Goal: Information Seeking & Learning: Compare options

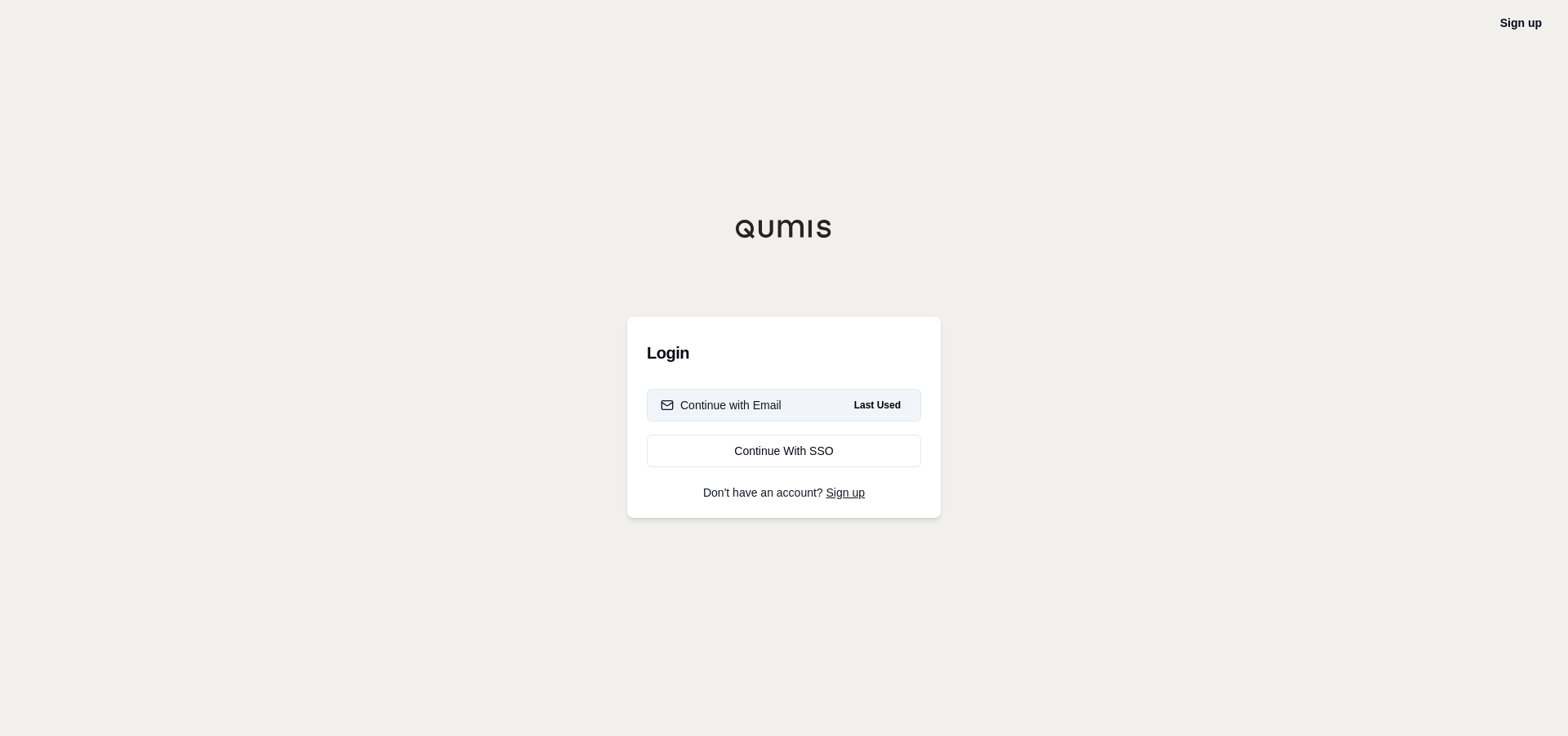
click at [880, 401] on span "Last Used" at bounding box center [877, 405] width 60 height 20
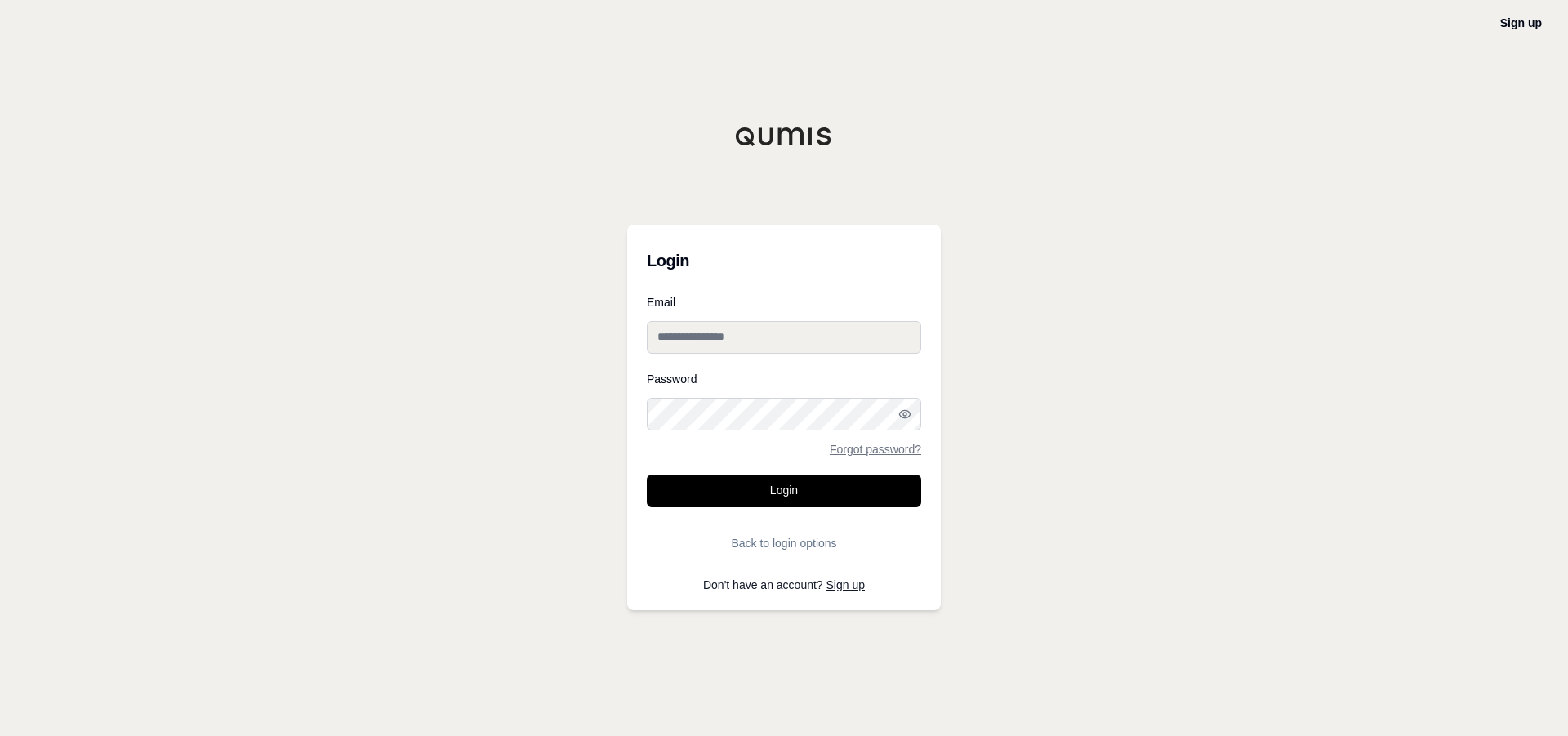
type input "**********"
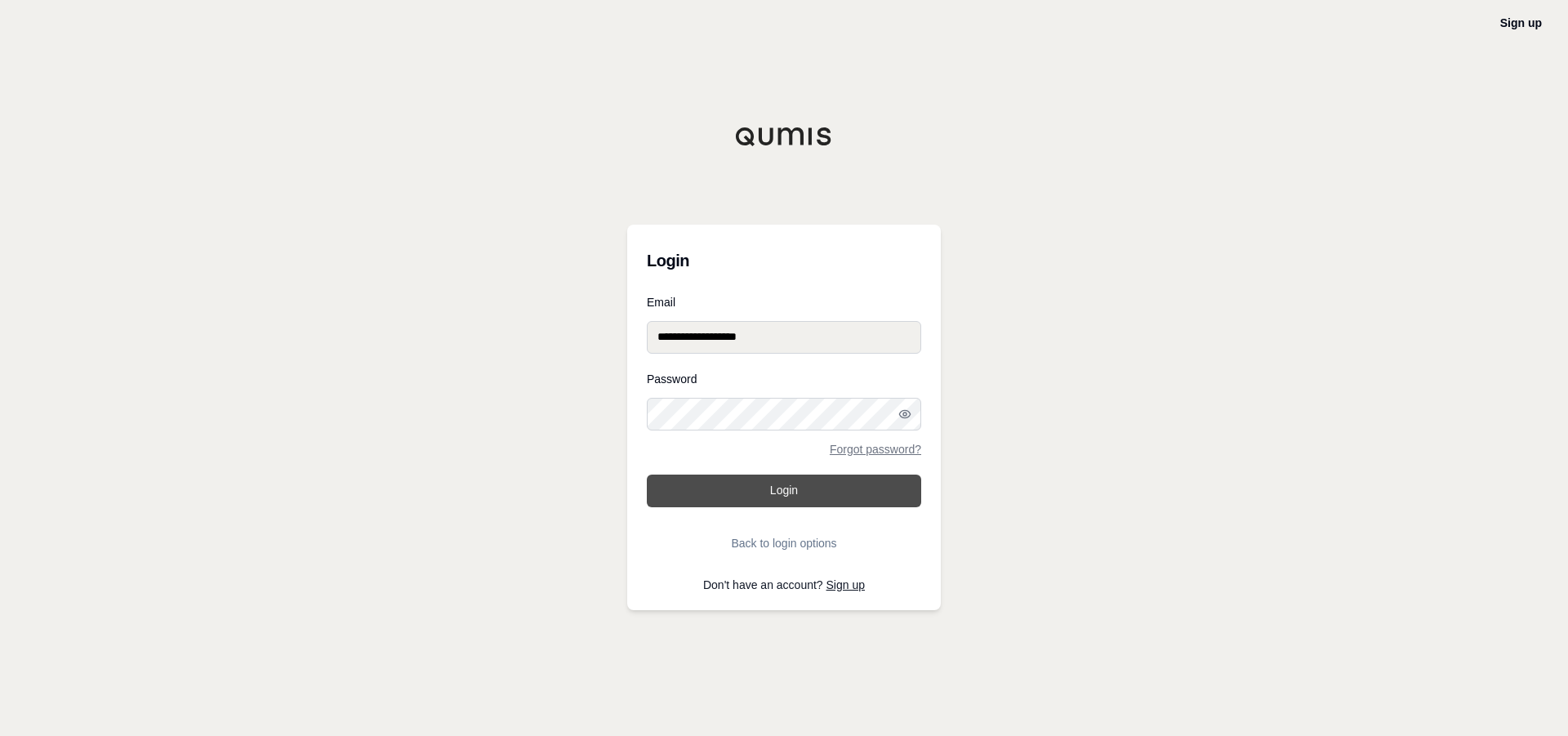
click at [774, 487] on button "Login" at bounding box center [784, 490] width 274 height 33
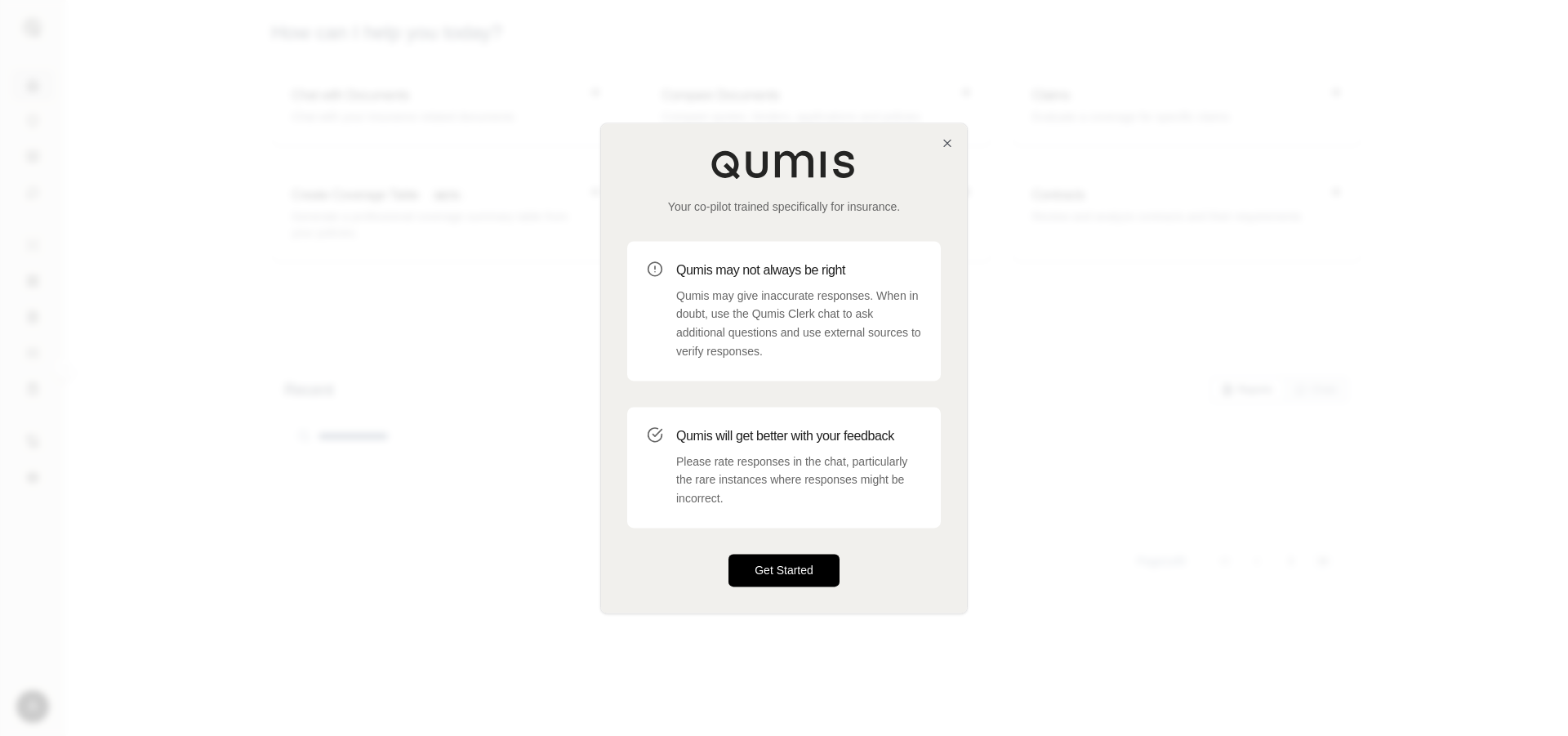
click at [813, 564] on button "Get Started" at bounding box center [784, 570] width 111 height 33
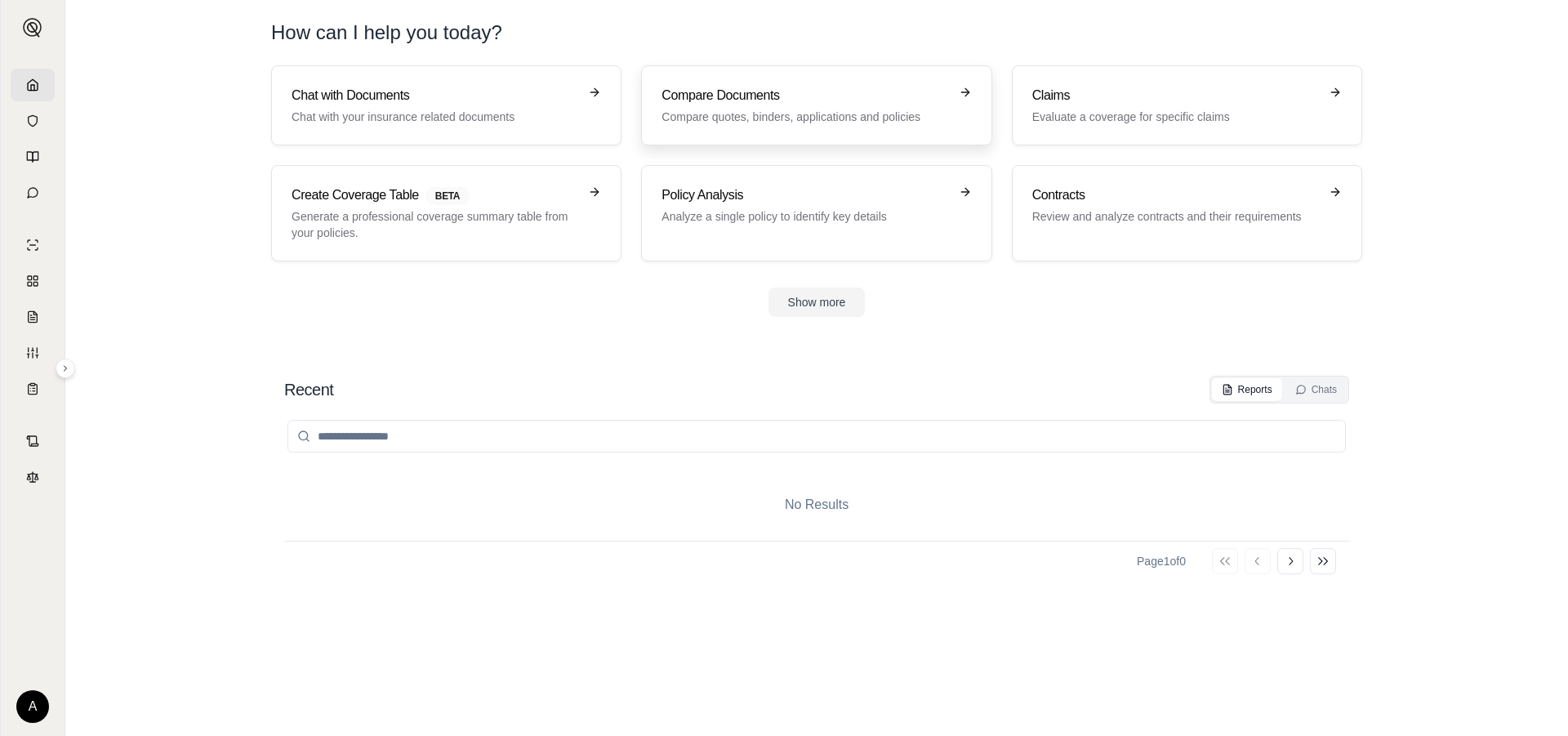
click at [964, 89] on icon at bounding box center [965, 93] width 13 height 13
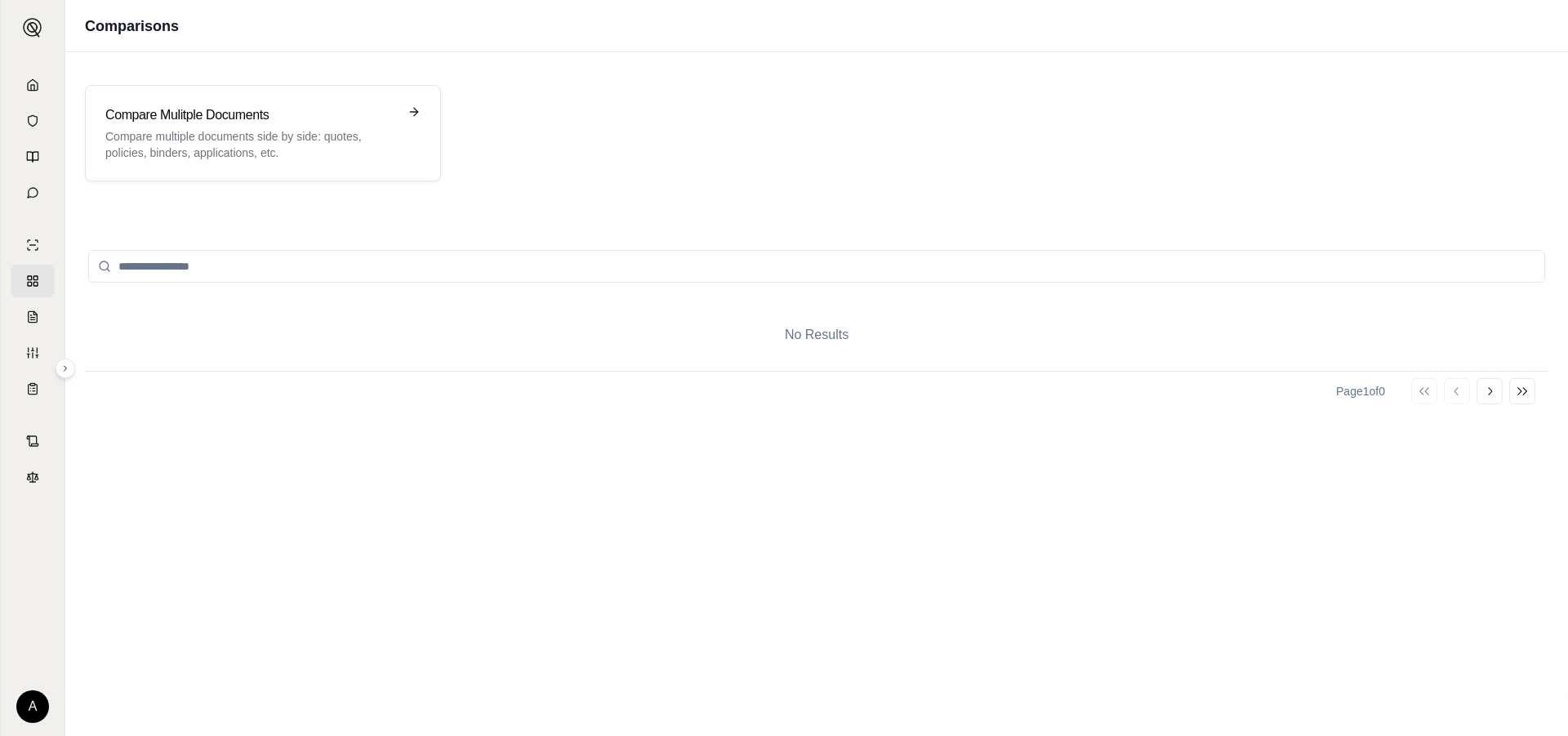
click at [660, 265] on input "search" at bounding box center [817, 266] width 1457 height 33
click at [412, 109] on icon at bounding box center [417, 112] width 13 height 13
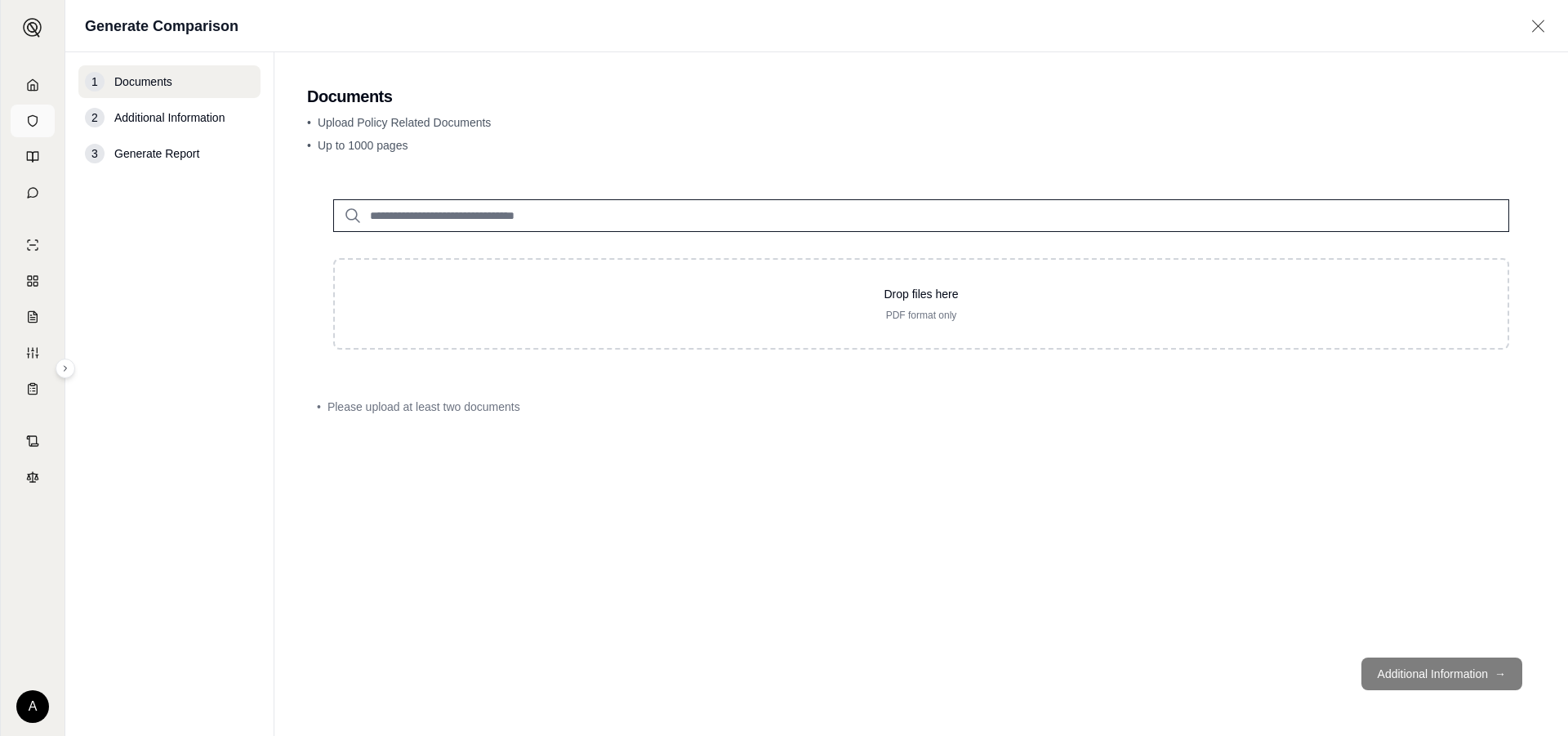
click at [31, 122] on icon at bounding box center [33, 121] width 13 height 13
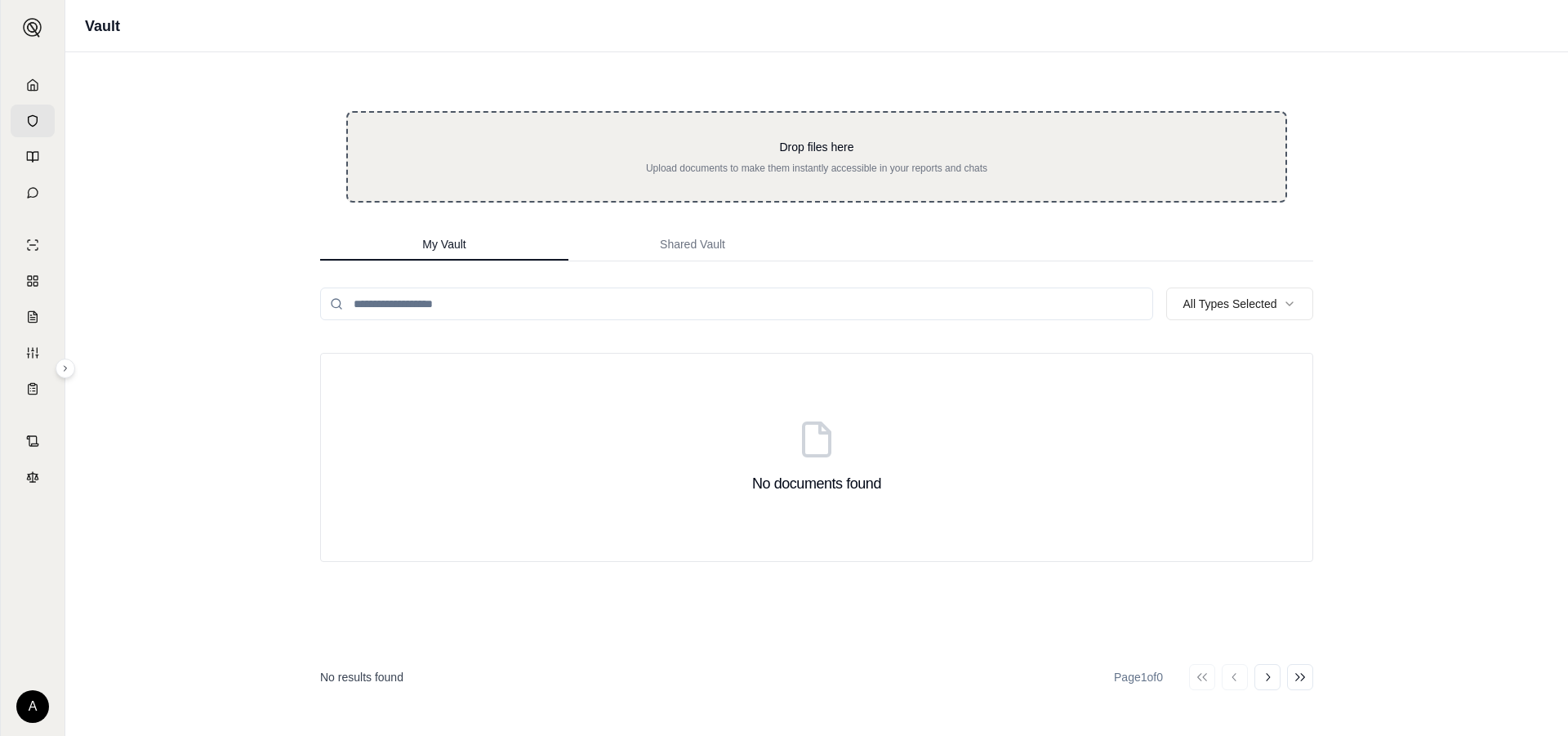
drag, startPoint x: 534, startPoint y: 155, endPoint x: 502, endPoint y: 166, distance: 33.8
click at [502, 166] on p "Upload documents to make them instantly accessible in your reports and chats" at bounding box center [817, 168] width 886 height 13
type input "**********"
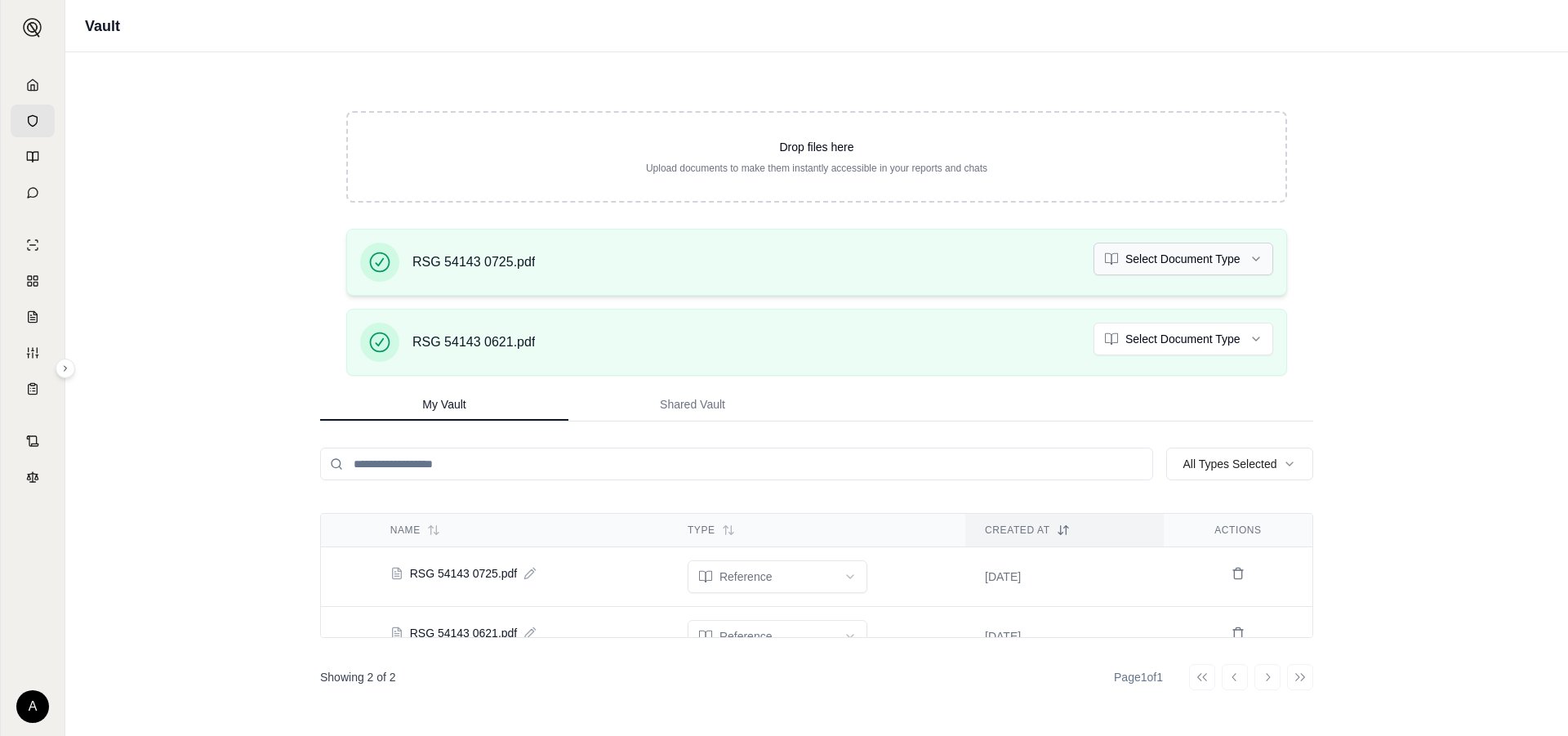
click at [1253, 254] on html "A Vault Drop files here Upload documents to make them instantly accessible in y…" at bounding box center [784, 368] width 1568 height 736
click at [1256, 337] on html "Document type updated successfully A Vault Drop files here Upload documents to …" at bounding box center [784, 368] width 1568 height 736
click at [28, 83] on icon at bounding box center [32, 84] width 9 height 10
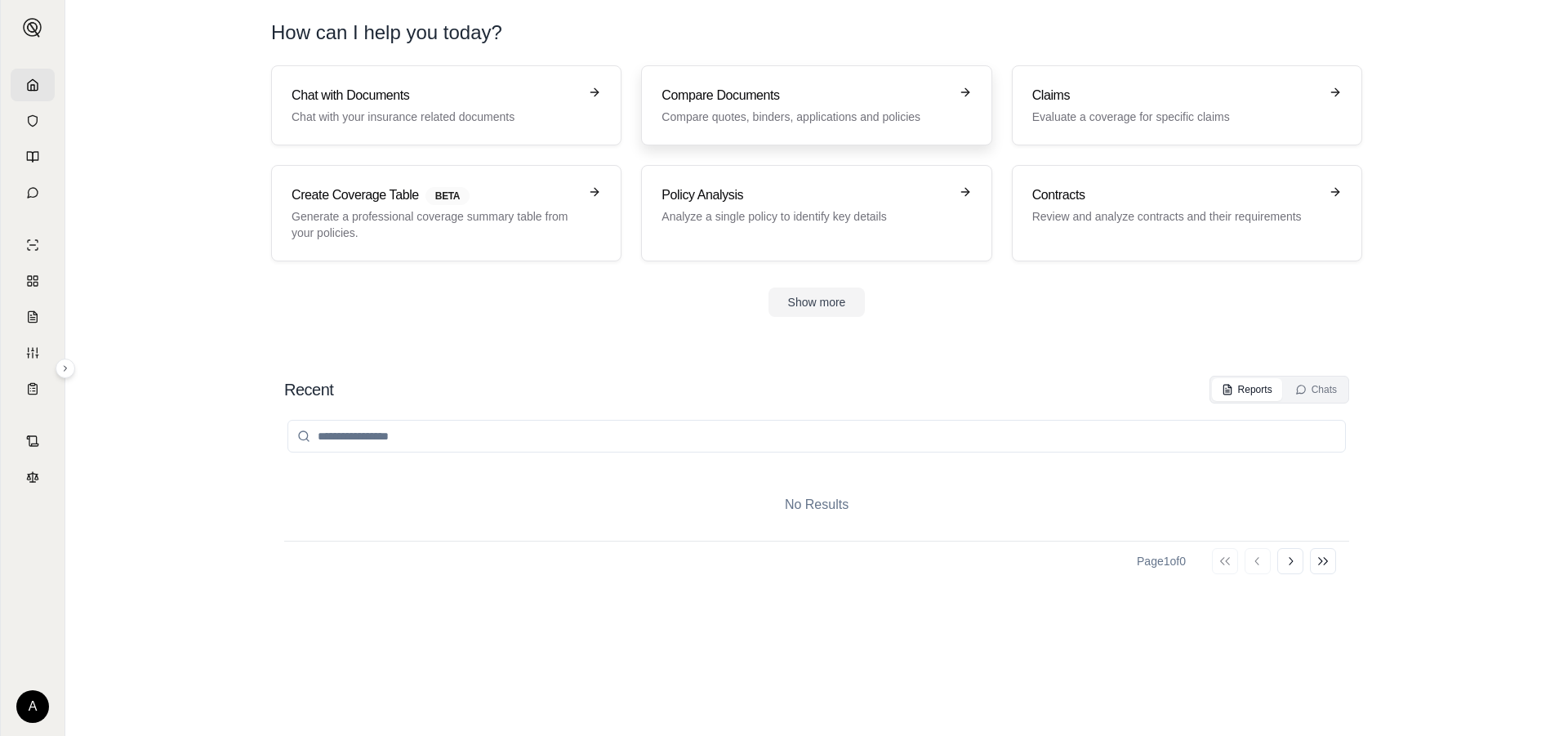
click at [963, 89] on icon at bounding box center [965, 93] width 13 height 13
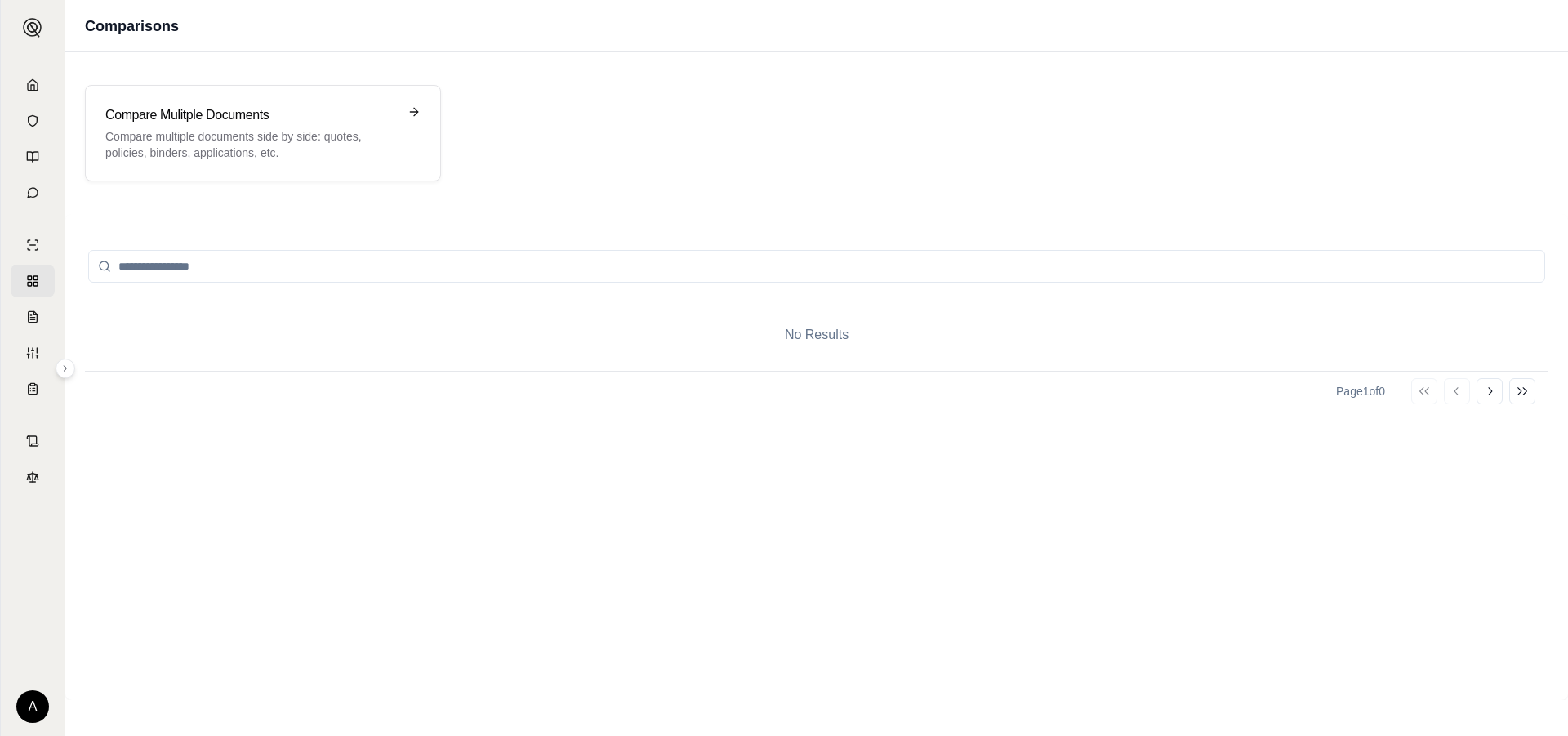
click at [231, 267] on input "search" at bounding box center [817, 266] width 1457 height 33
drag, startPoint x: 231, startPoint y: 267, endPoint x: 200, endPoint y: 259, distance: 32.0
click at [200, 259] on input "search" at bounding box center [817, 266] width 1457 height 33
click at [413, 107] on icon at bounding box center [417, 112] width 13 height 13
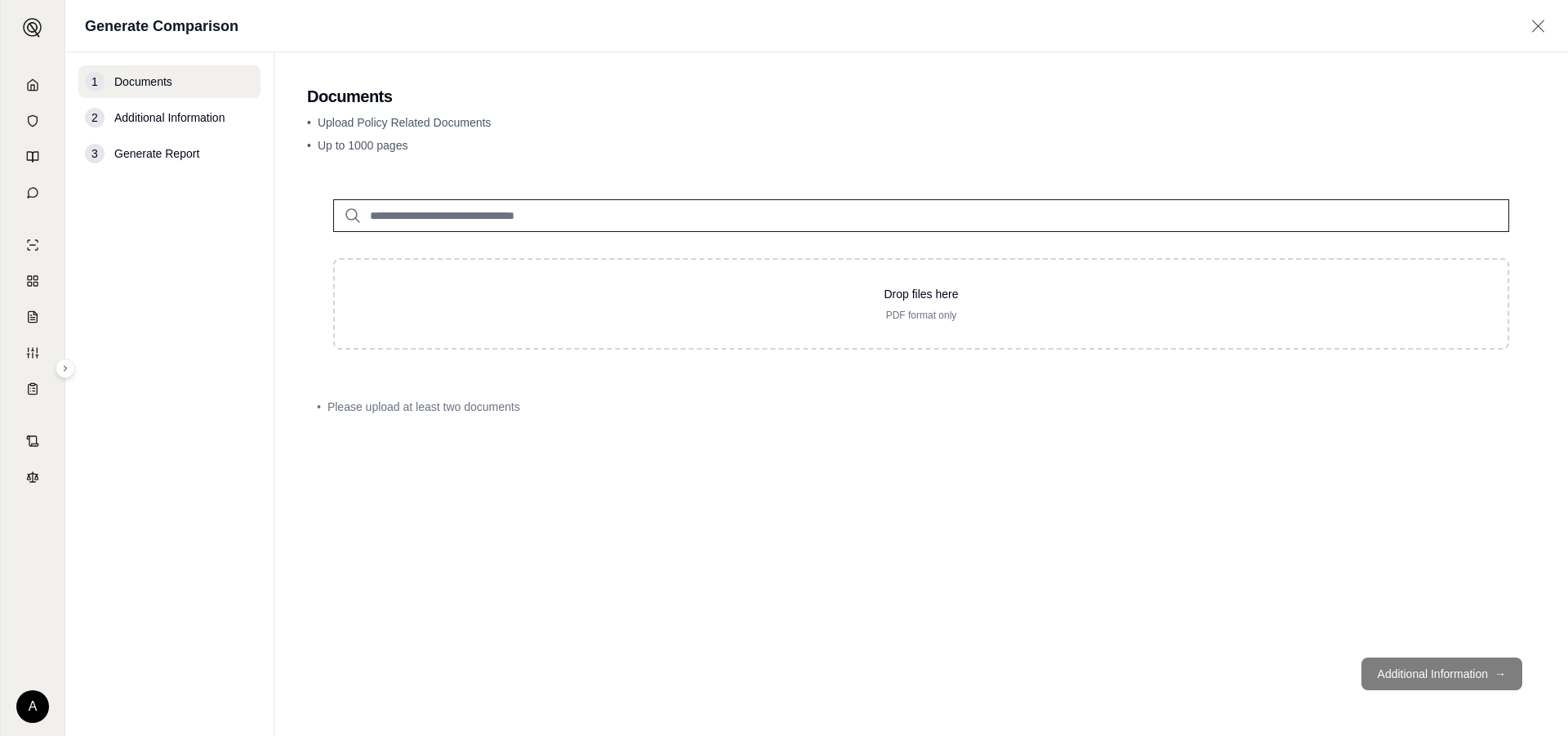
click at [414, 212] on input "search" at bounding box center [921, 216] width 1176 height 33
click at [470, 214] on input "search" at bounding box center [921, 216] width 1176 height 33
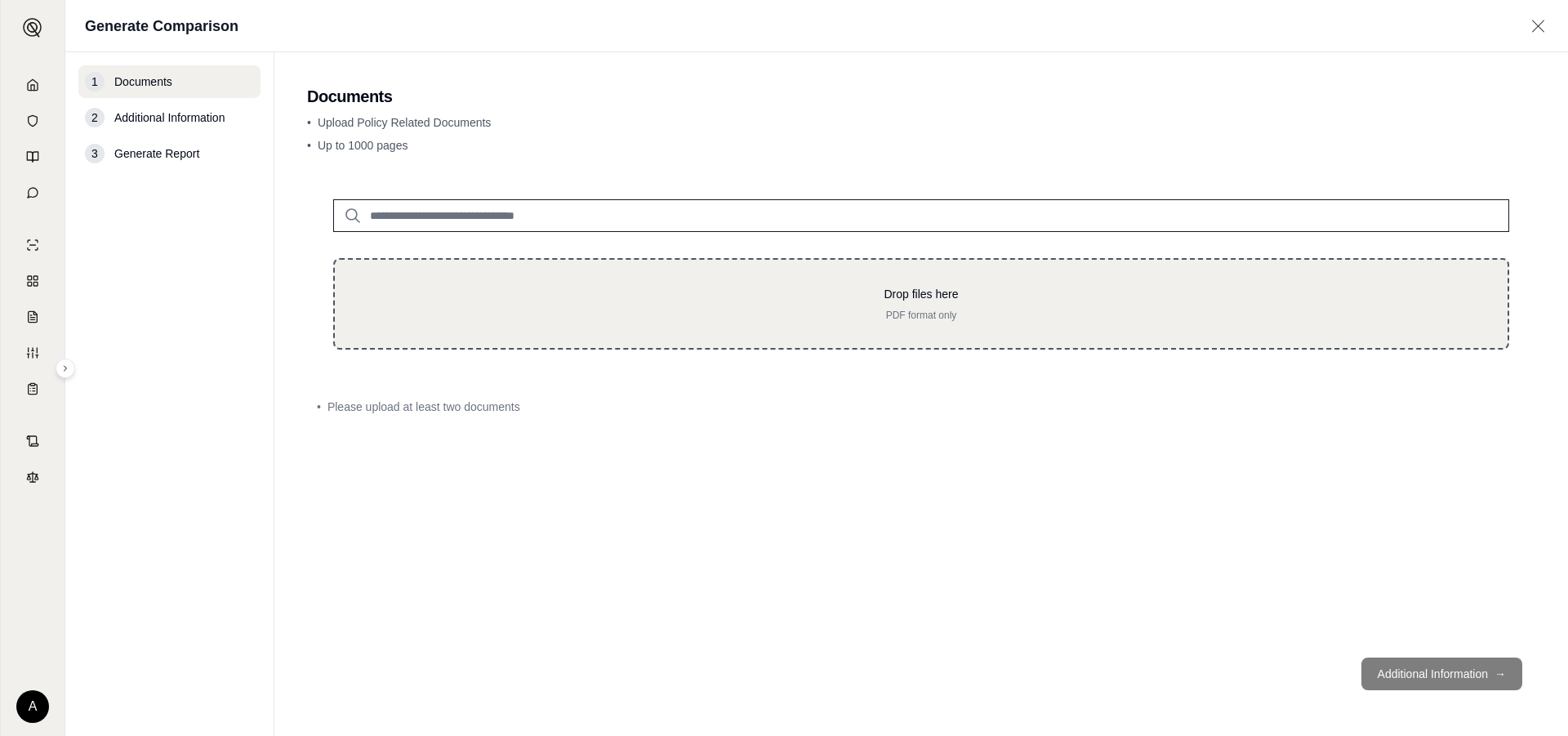
click at [818, 311] on p "PDF format only" at bounding box center [921, 315] width 1120 height 13
type input "**********"
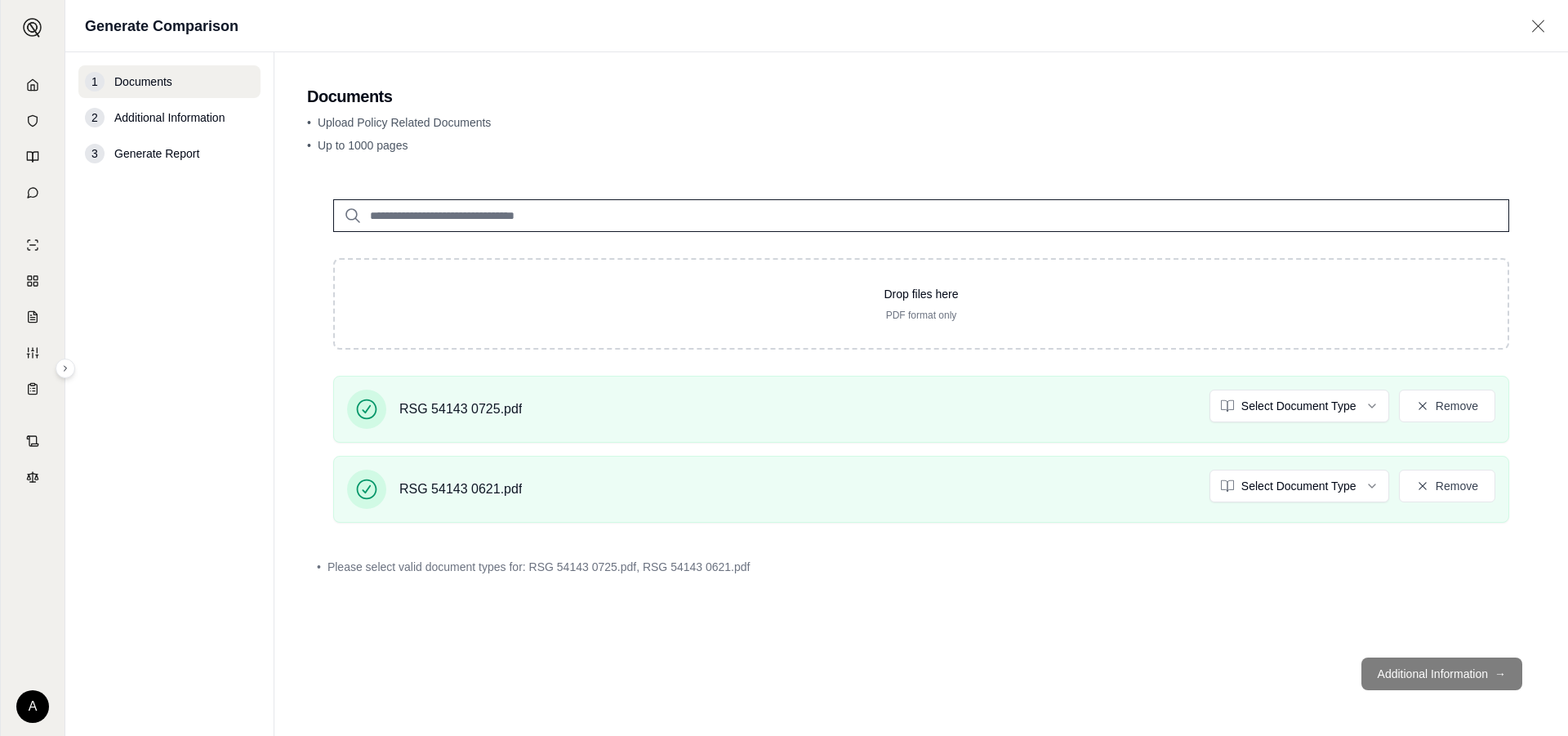
click at [1419, 669] on footer "Additional Information →" at bounding box center [922, 674] width 1228 height 59
click at [1368, 403] on html "A Generate Comparison 1 Documents 2 Additional Information 3 Generate Report Do…" at bounding box center [784, 368] width 1568 height 736
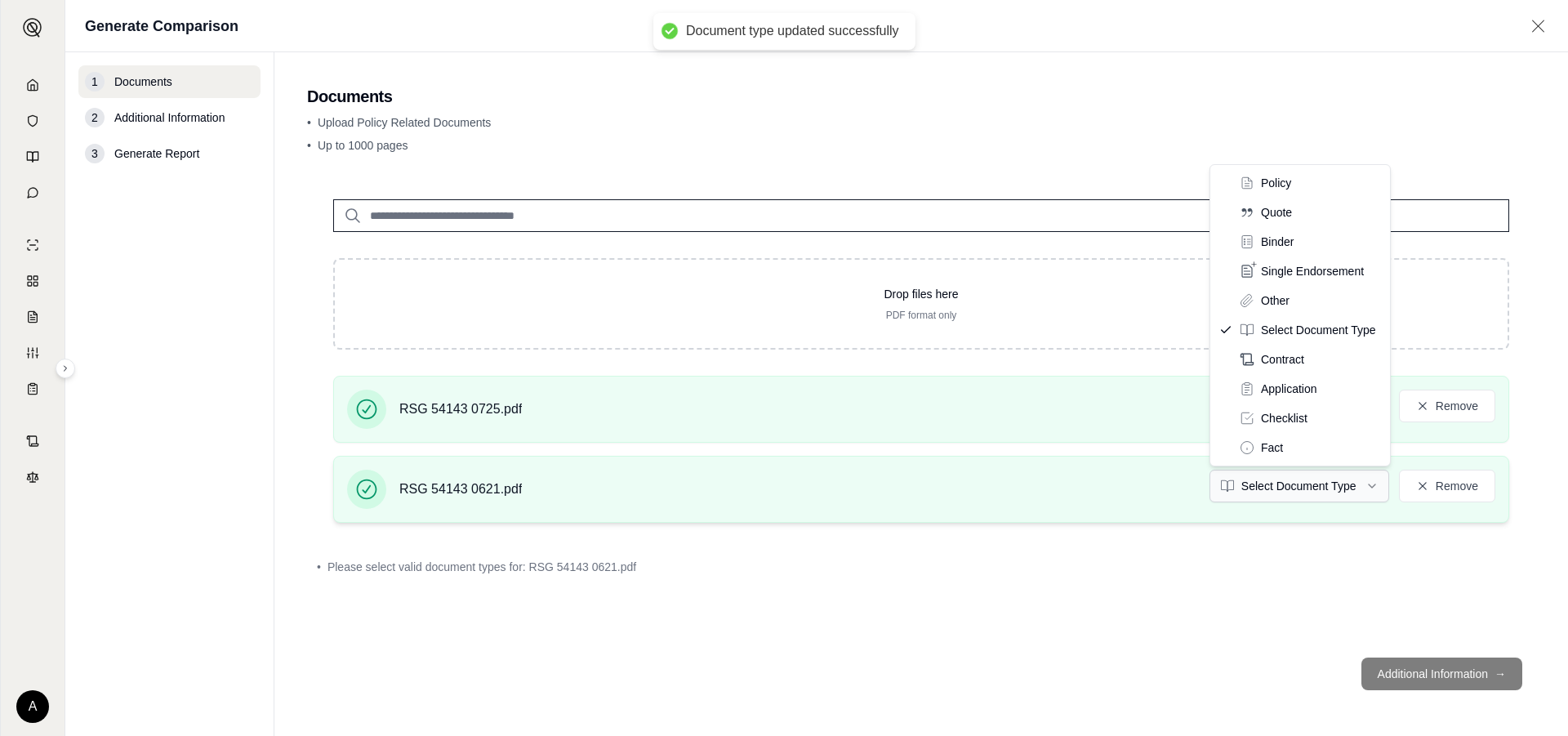
click at [1373, 481] on html "Document type updated successfully A Generate Comparison 1 Documents 2 Addition…" at bounding box center [784, 368] width 1568 height 736
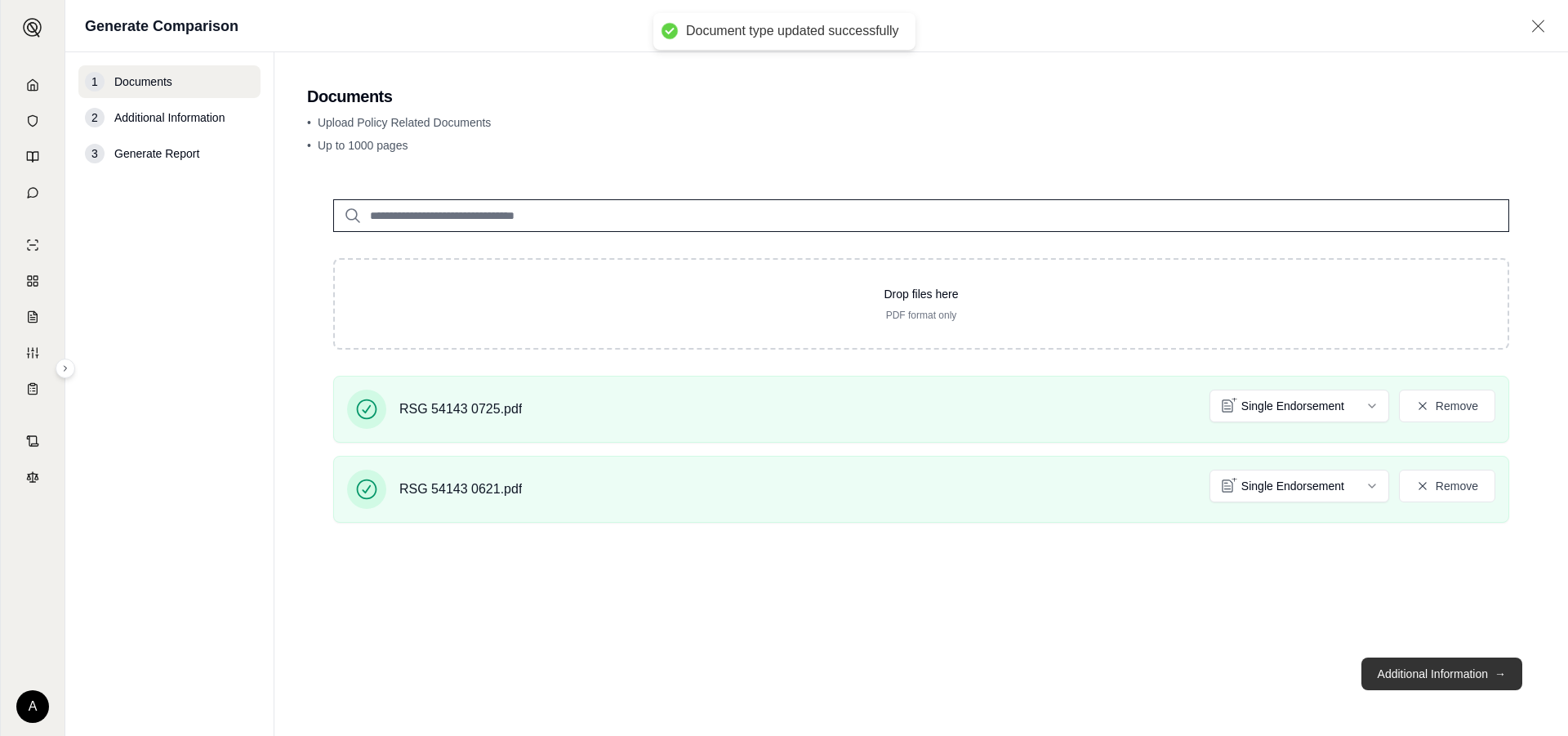
click at [1420, 668] on button "Additional Information →" at bounding box center [1442, 674] width 161 height 33
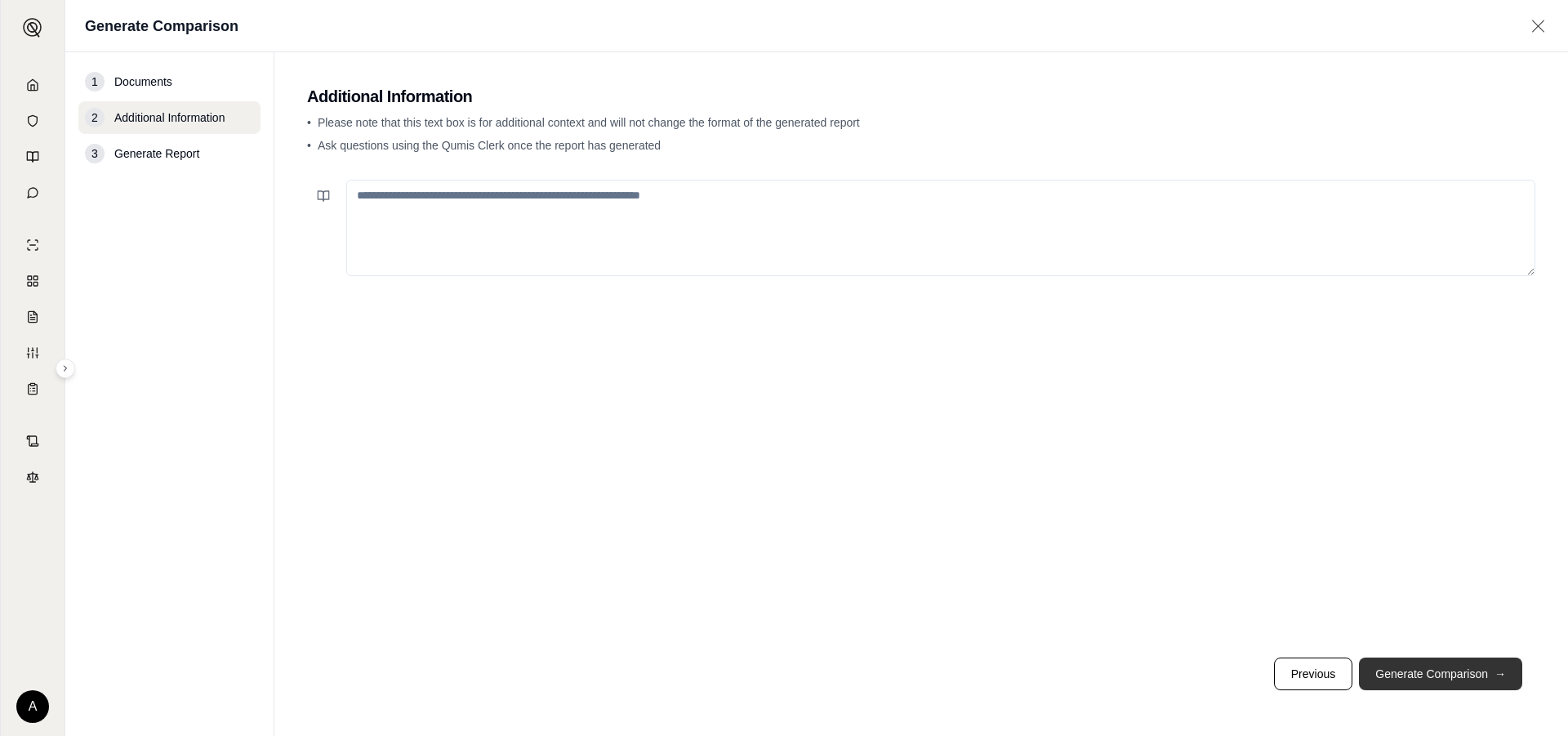
click at [1440, 672] on button "Generate Comparison →" at bounding box center [1440, 674] width 164 height 33
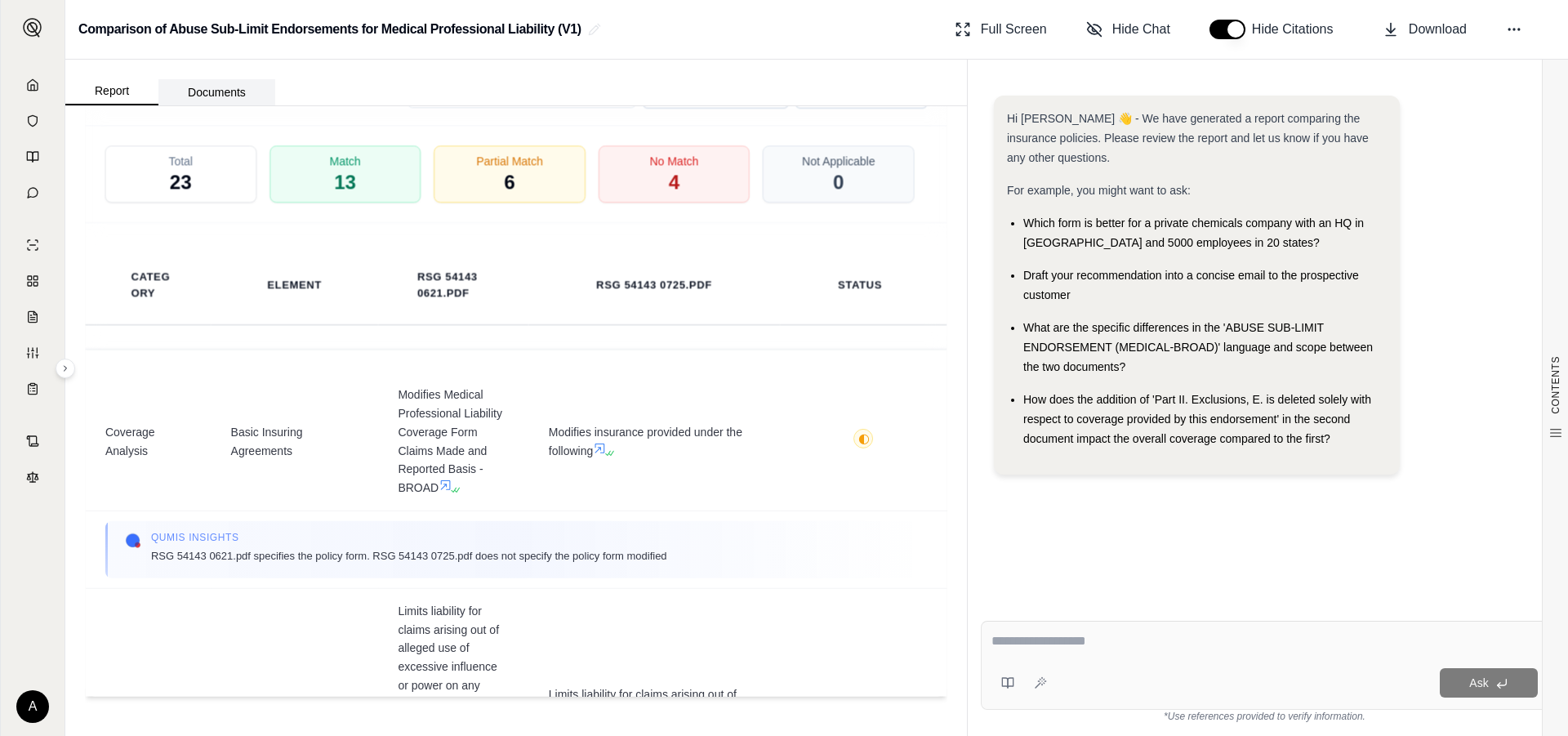
click at [220, 88] on button "Documents" at bounding box center [216, 93] width 116 height 26
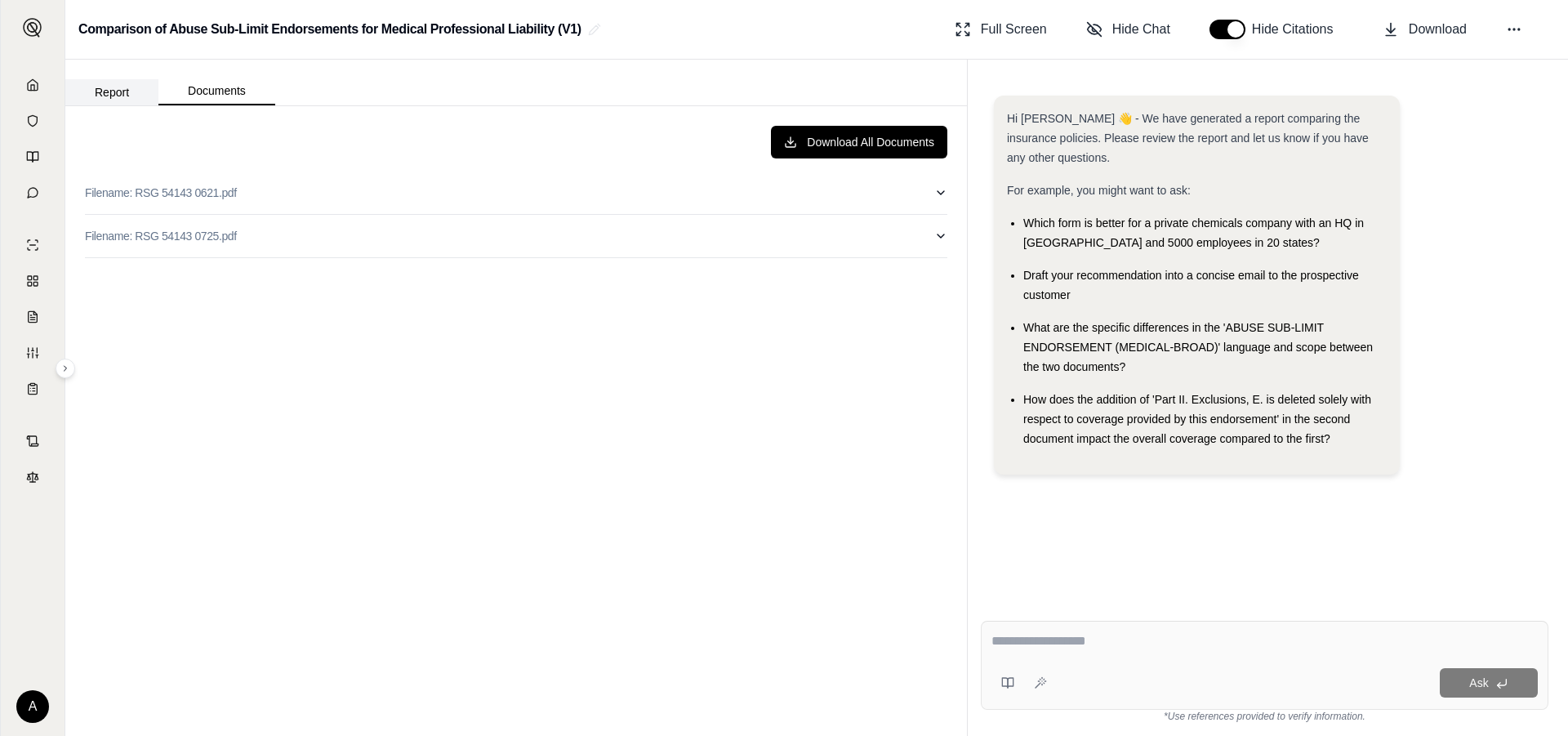
click at [115, 93] on button "Report" at bounding box center [112, 93] width 93 height 26
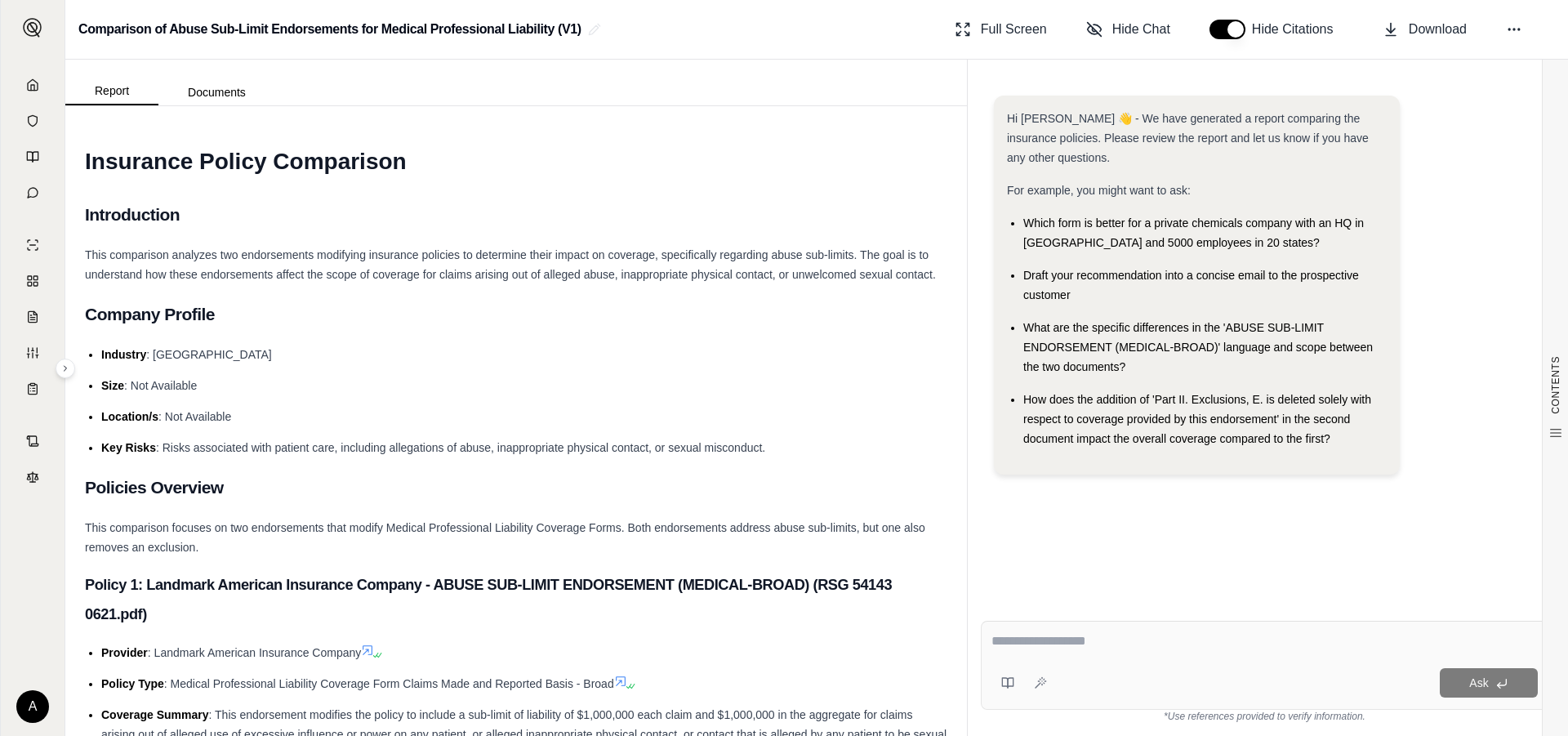
click at [540, 395] on li "Size : Not Available" at bounding box center [524, 385] width 846 height 20
click at [1008, 31] on span "Full Screen" at bounding box center [1014, 29] width 66 height 20
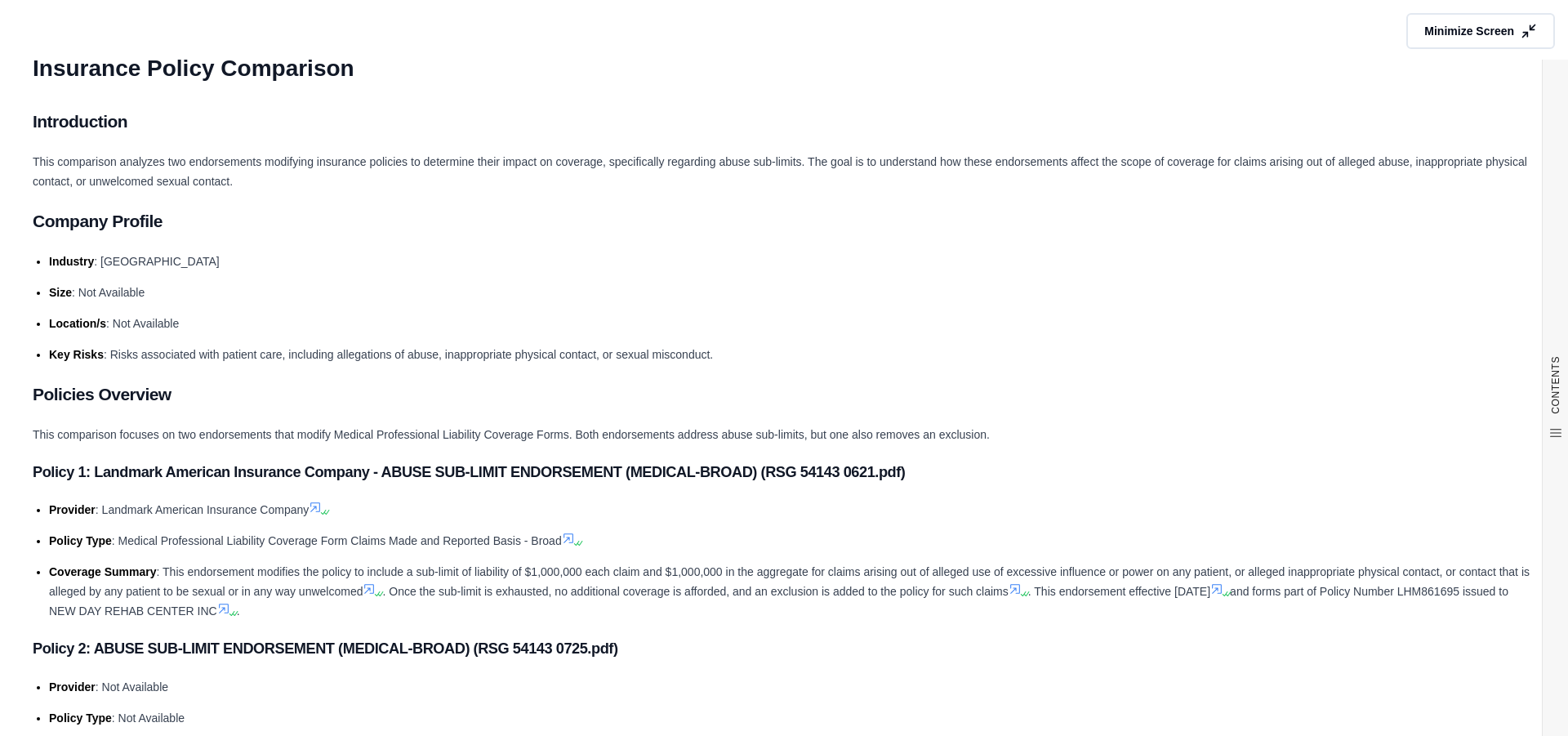
click at [566, 228] on h2 "Company Profile" at bounding box center [784, 221] width 1503 height 34
click at [1523, 27] on icon at bounding box center [1531, 31] width 17 height 17
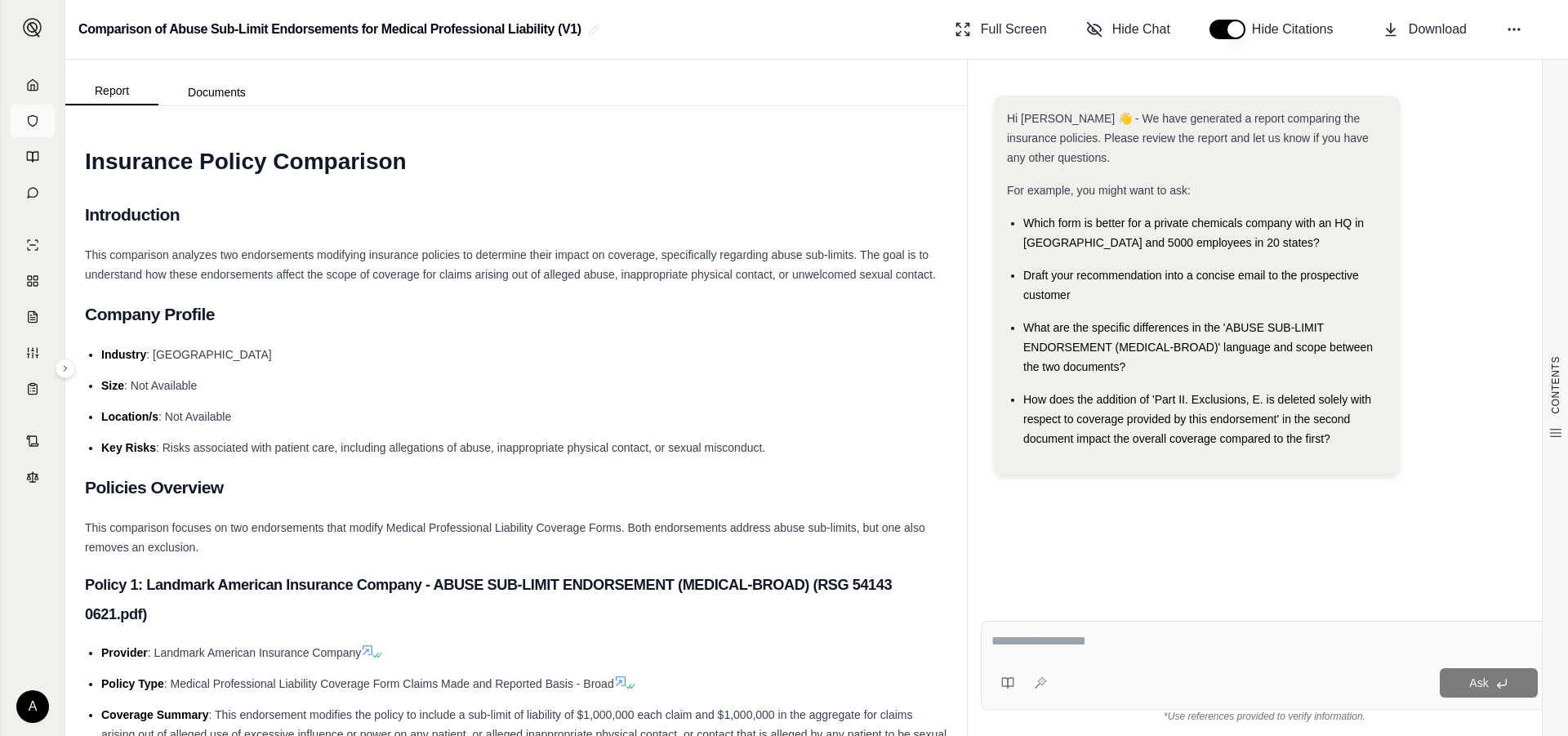
click at [30, 117] on icon at bounding box center [33, 121] width 13 height 13
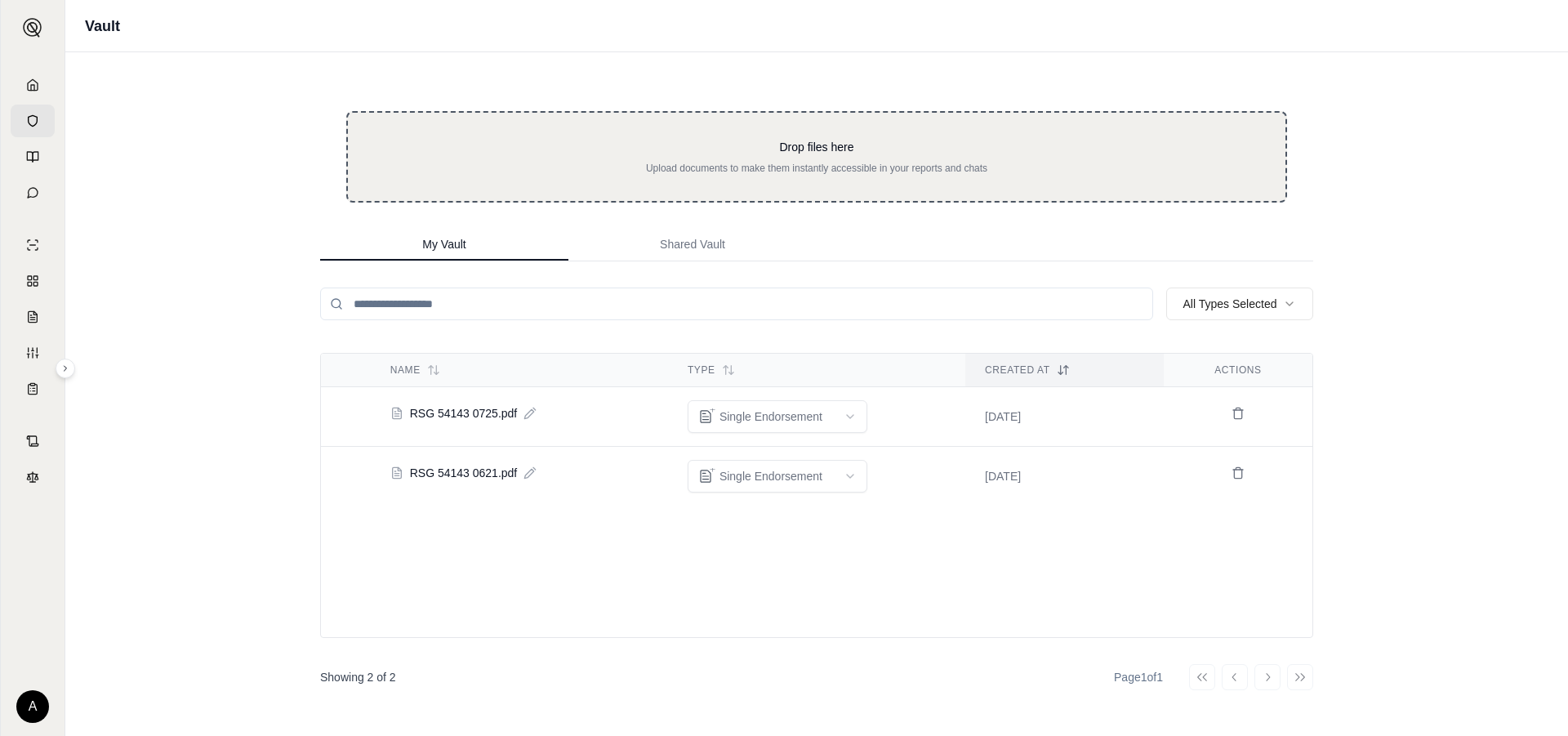
drag, startPoint x: 547, startPoint y: 162, endPoint x: 486, endPoint y: 150, distance: 62.2
click at [486, 150] on p "Drop files here" at bounding box center [817, 147] width 886 height 16
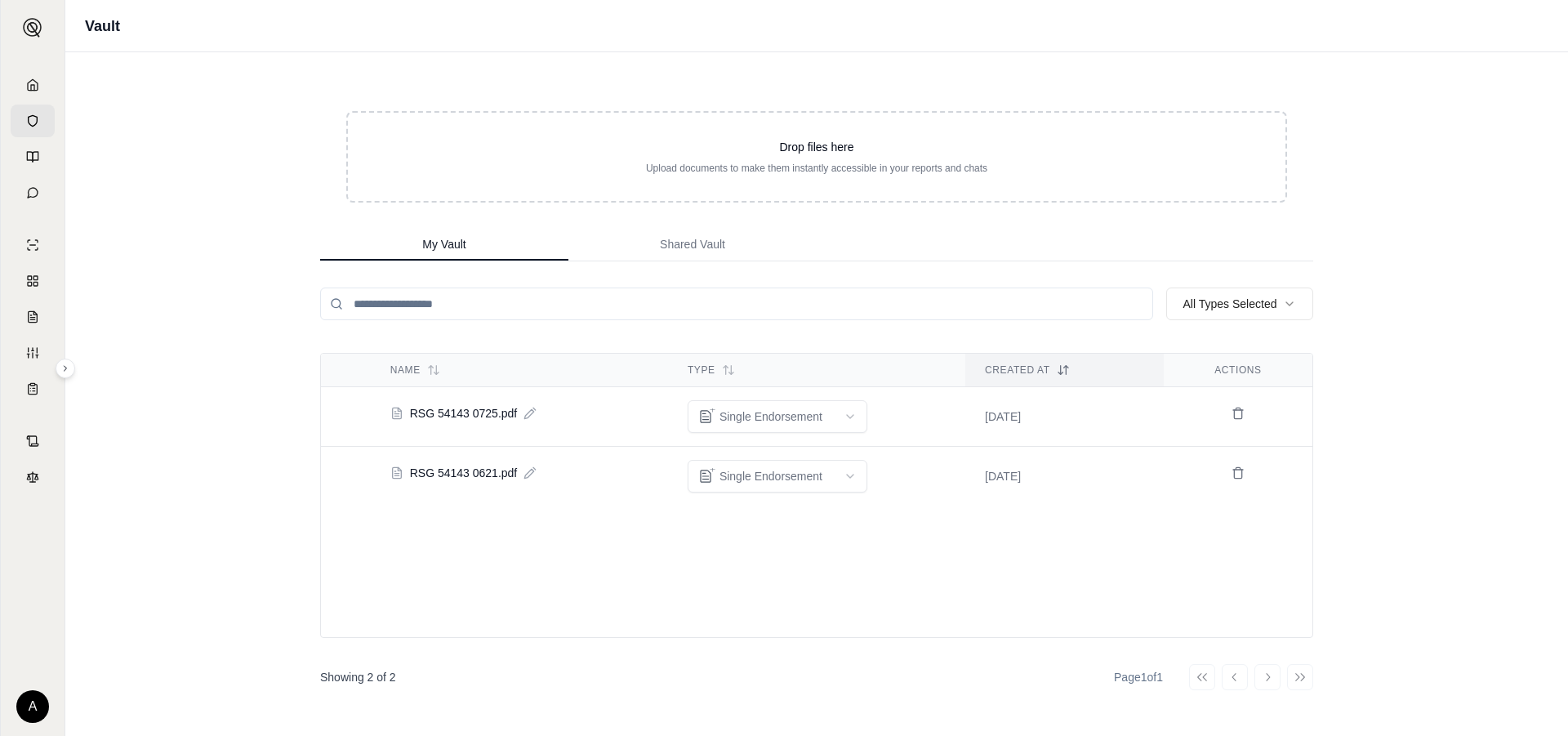
click at [568, 303] on input "search" at bounding box center [736, 304] width 833 height 33
click at [1277, 304] on html "A Vault Drop files here Upload documents to make them instantly accessible in y…" at bounding box center [784, 368] width 1568 height 736
click at [1275, 303] on html "A Vault Drop files here Upload documents to make them instantly accessible in y…" at bounding box center [784, 368] width 1568 height 736
click at [587, 295] on input "search" at bounding box center [736, 304] width 833 height 33
drag, startPoint x: 555, startPoint y: 165, endPoint x: 182, endPoint y: 388, distance: 434.6
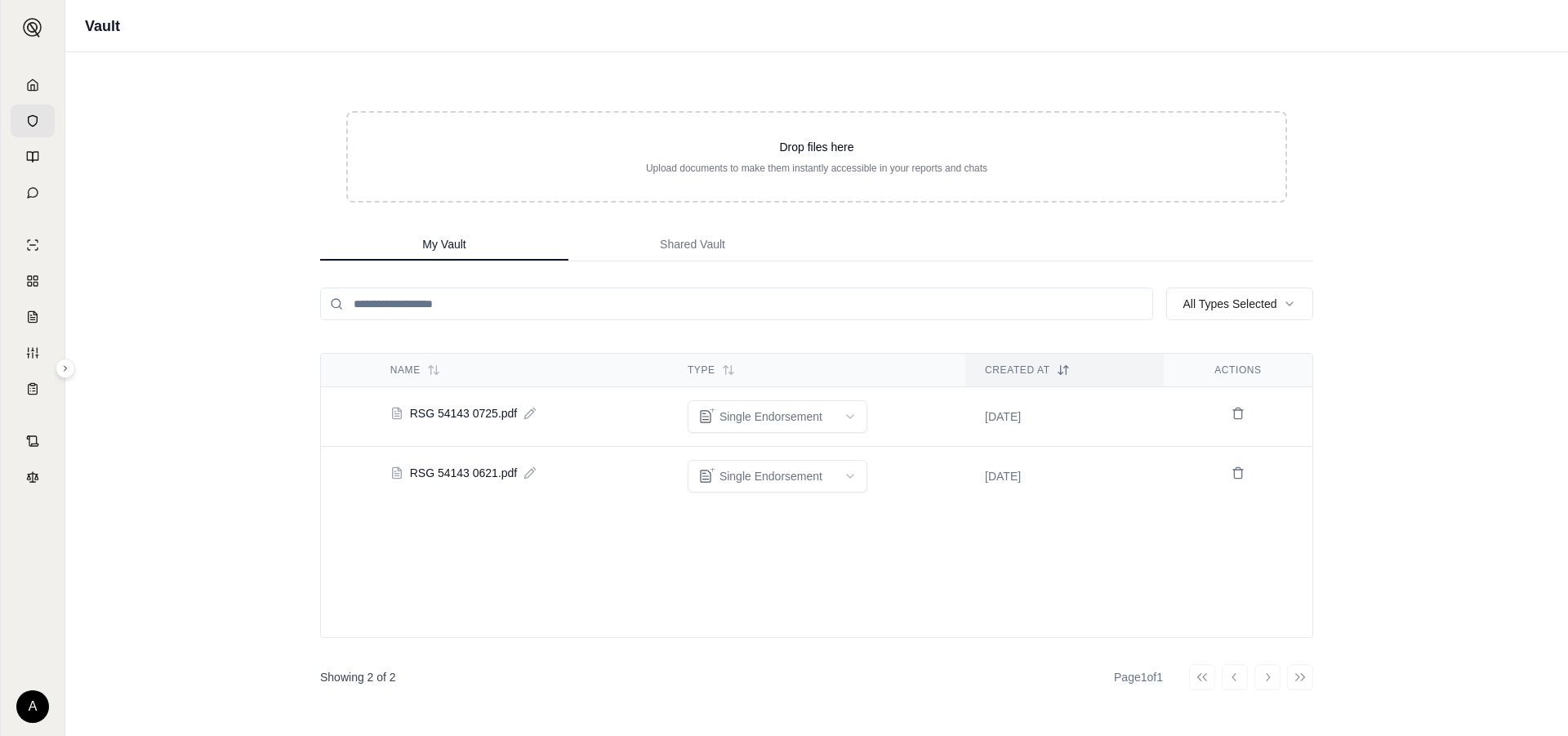
click at [182, 388] on div "Vault Drop files here Upload documents to make them instantly accessible in you…" at bounding box center [817, 368] width 1503 height 736
click at [474, 302] on input "search" at bounding box center [736, 304] width 833 height 33
drag, startPoint x: 474, startPoint y: 302, endPoint x: 934, endPoint y: 297, distance: 460.0
click at [934, 298] on input "search" at bounding box center [736, 304] width 833 height 33
drag, startPoint x: 938, startPoint y: 295, endPoint x: 243, endPoint y: 296, distance: 695.0
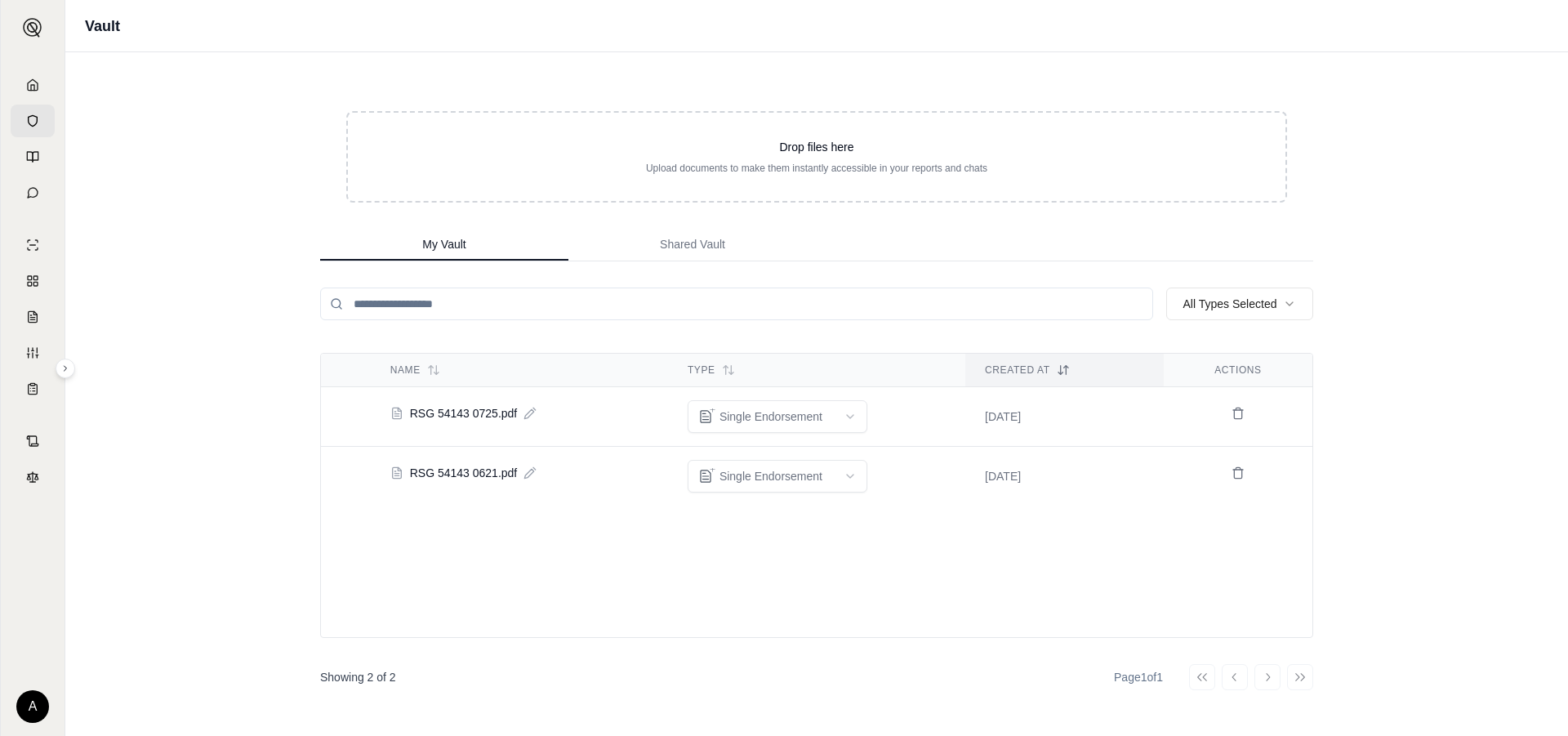
click at [243, 297] on div "Vault Drop files here Upload documents to make them instantly accessible in you…" at bounding box center [817, 368] width 1503 height 736
click at [437, 689] on div "Showing 2 of 2 Page 1 of 1 Go to first page Go to previous page Go to next page…" at bounding box center [817, 677] width 994 height 26
click at [443, 297] on input "search" at bounding box center [736, 304] width 833 height 33
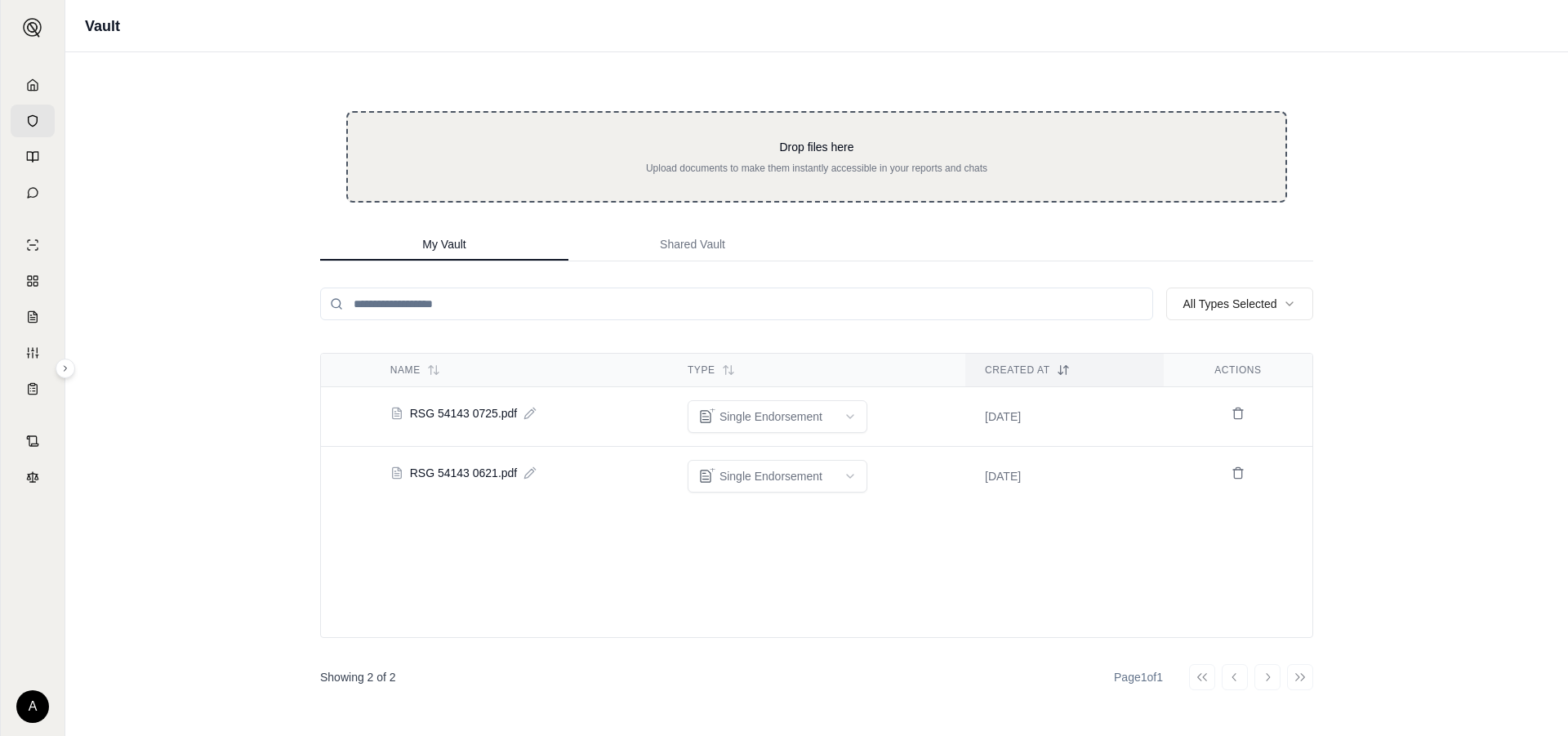
click at [433, 174] on div "Drop files here Upload documents to make them instantly accessible in your repo…" at bounding box center [817, 156] width 941 height 92
type input "**********"
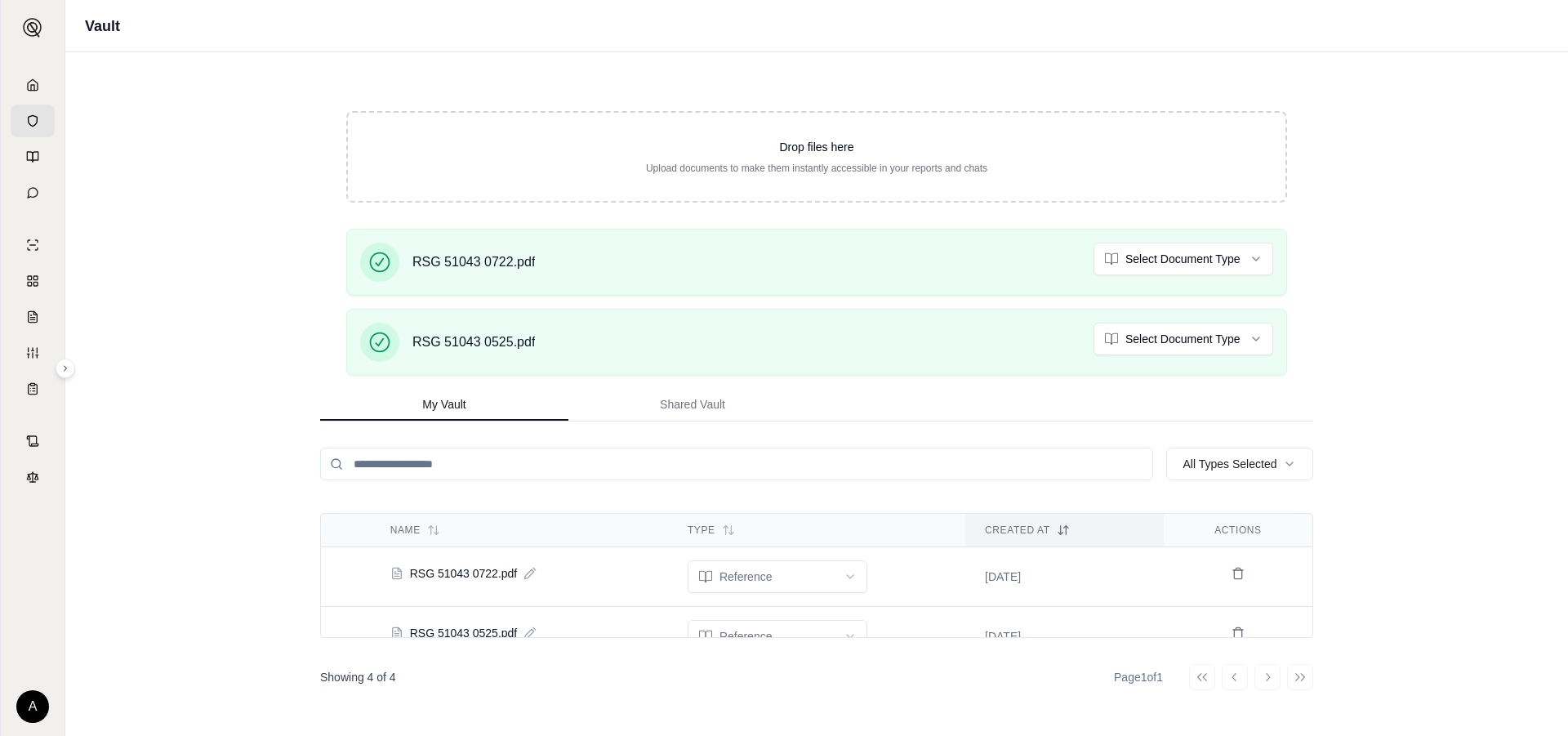
drag, startPoint x: 608, startPoint y: 261, endPoint x: 223, endPoint y: 429, distance: 420.1
click at [223, 429] on div "Vault Drop files here Upload documents to make them instantly accessible in you…" at bounding box center [817, 368] width 1503 height 736
drag, startPoint x: 409, startPoint y: 262, endPoint x: 434, endPoint y: 259, distance: 25.2
click at [434, 259] on div "RSG 51043 0722.pdf" at bounding box center [448, 261] width 175 height 39
drag, startPoint x: 444, startPoint y: 262, endPoint x: 260, endPoint y: 317, distance: 192.0
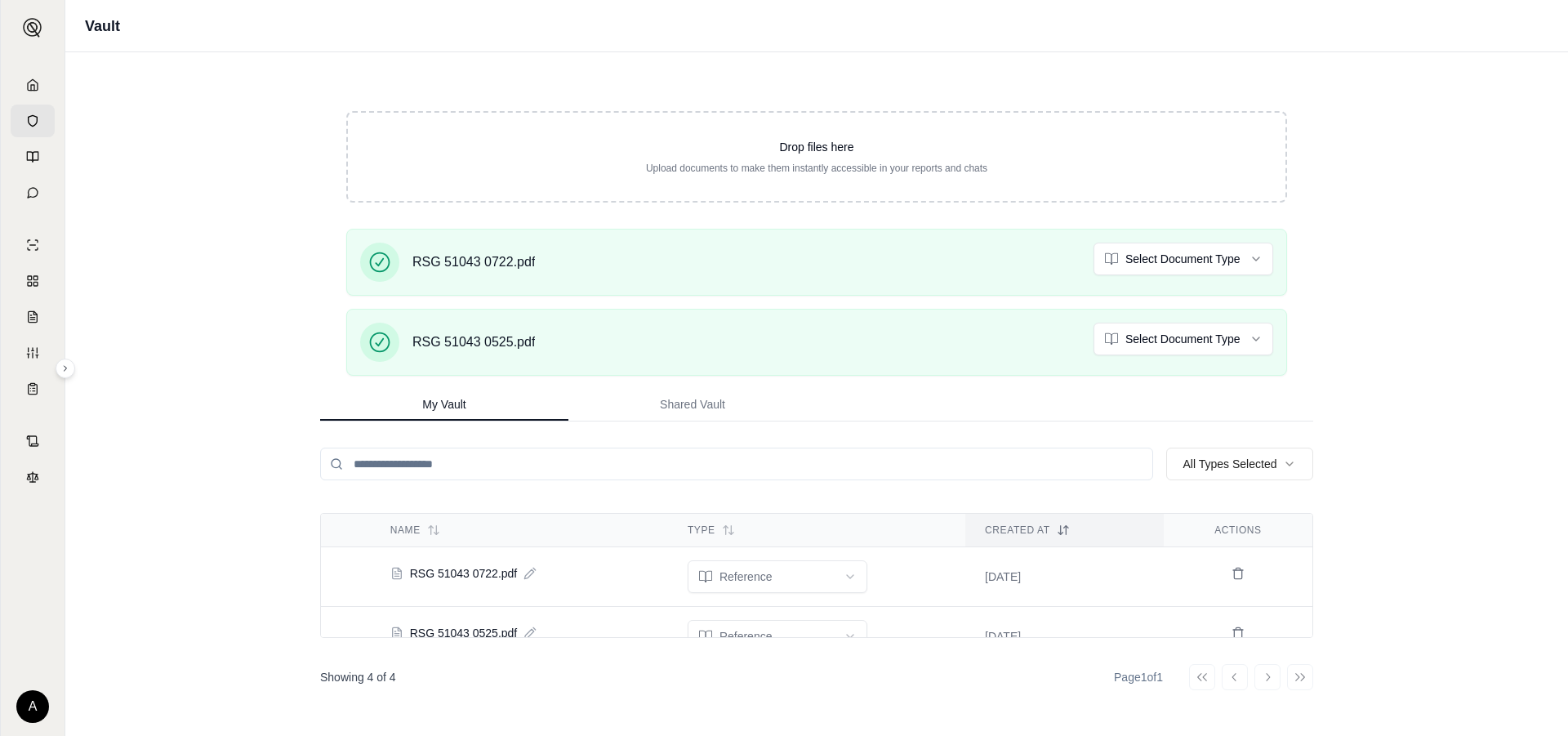
click at [260, 317] on div "Vault Drop files here Upload documents to make them instantly accessible in you…" at bounding box center [817, 368] width 1503 height 736
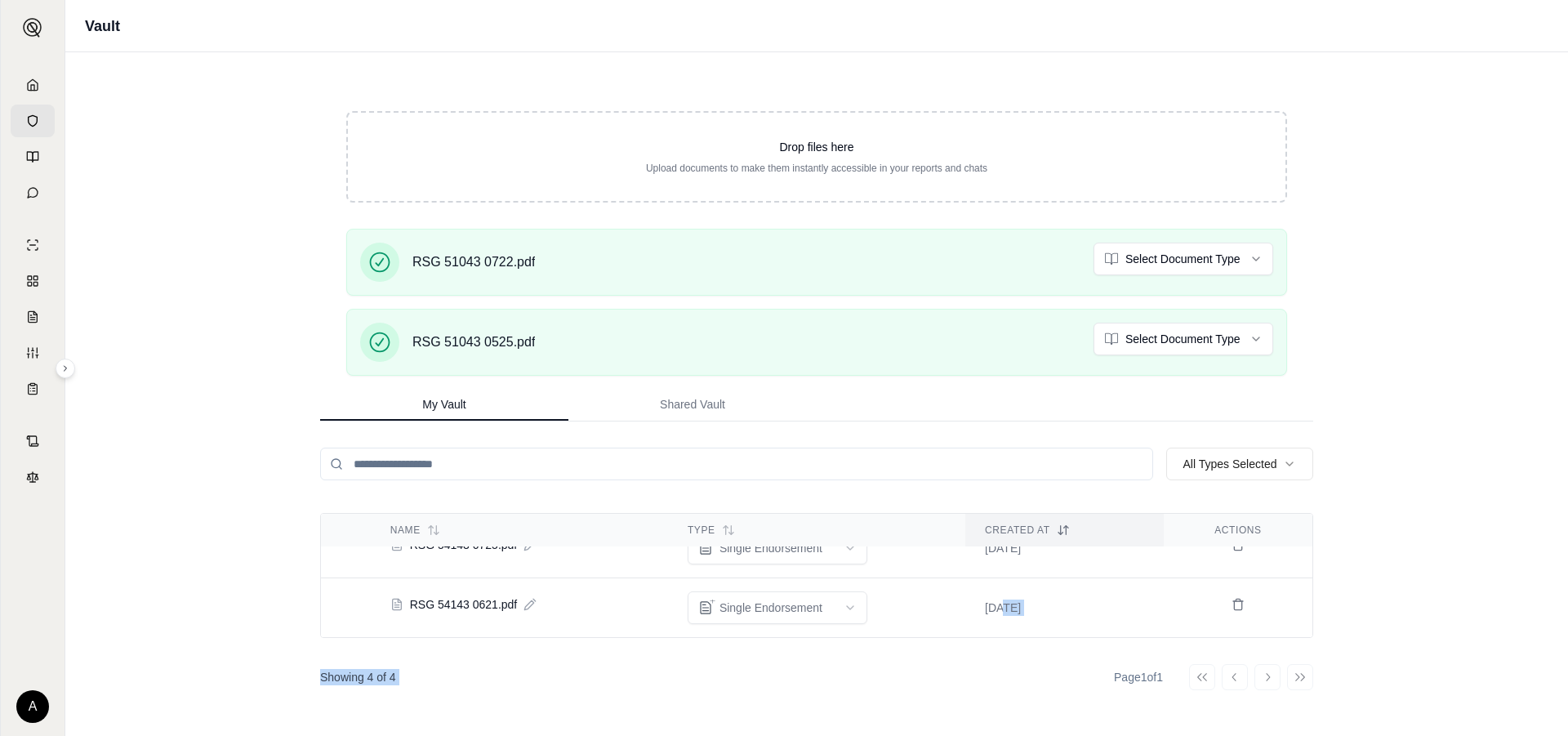
drag, startPoint x: 996, startPoint y: 637, endPoint x: 1000, endPoint y: 672, distance: 35.2
click at [1000, 672] on div "Drop files here Upload documents to make them instantly accessible in your repo…" at bounding box center [817, 394] width 1046 height 683
click at [1000, 664] on div "Showing 4 of 4 Page 1 of 1 Go to first page Go to previous page Go to next page…" at bounding box center [817, 677] width 994 height 26
click at [1271, 675] on div "Go to first page Go to previous page Go to next page Go to last page" at bounding box center [1251, 677] width 124 height 26
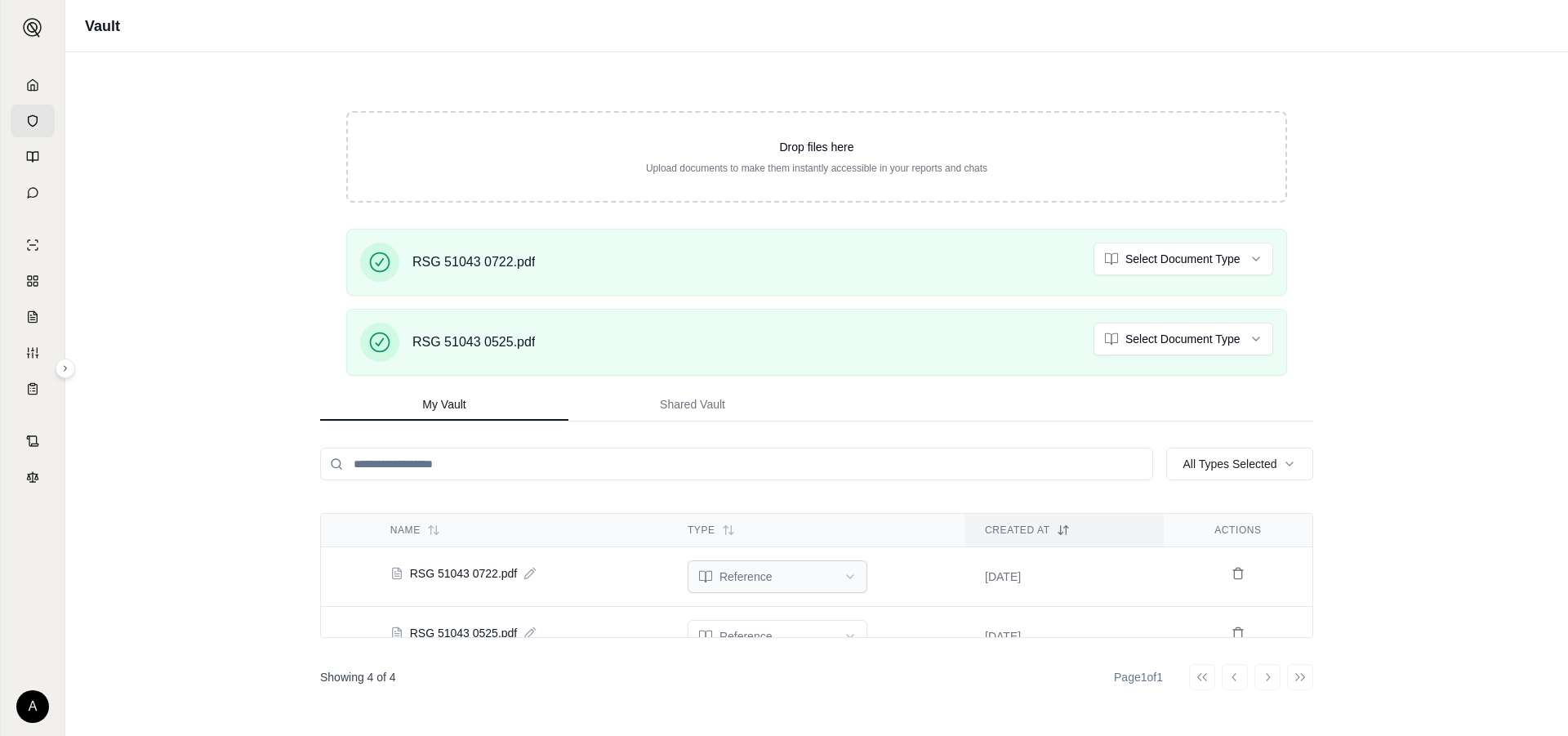
click at [845, 571] on html "A Vault Drop files here Upload documents to make them instantly accessible in y…" at bounding box center [784, 368] width 1568 height 736
click at [844, 552] on html "A Vault Drop files here Upload documents to make them instantly accessible in y…" at bounding box center [784, 368] width 1568 height 736
click at [848, 603] on html "A Vault Drop files here Upload documents to make them instantly accessible in y…" at bounding box center [784, 368] width 1568 height 736
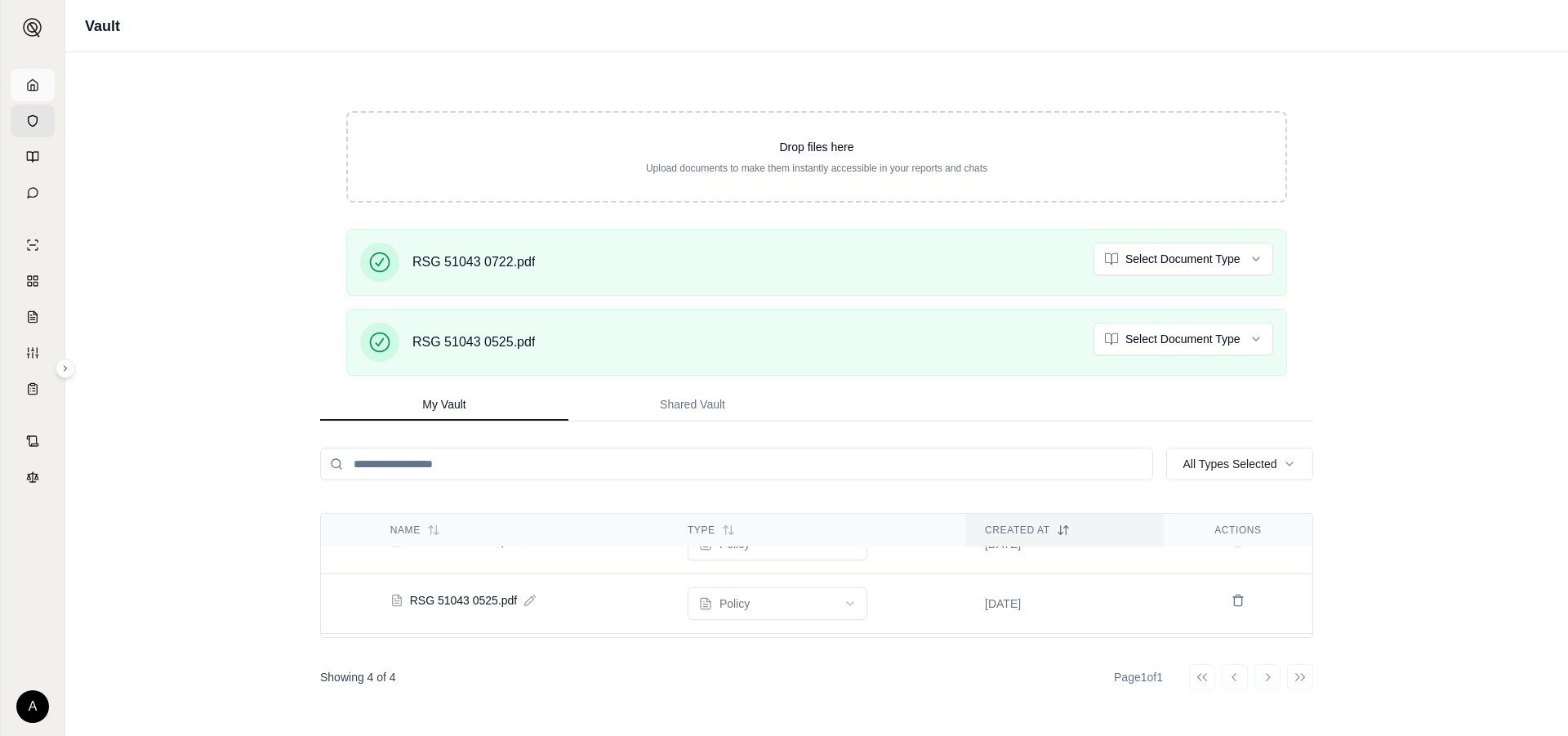
click at [29, 84] on icon at bounding box center [33, 85] width 13 height 13
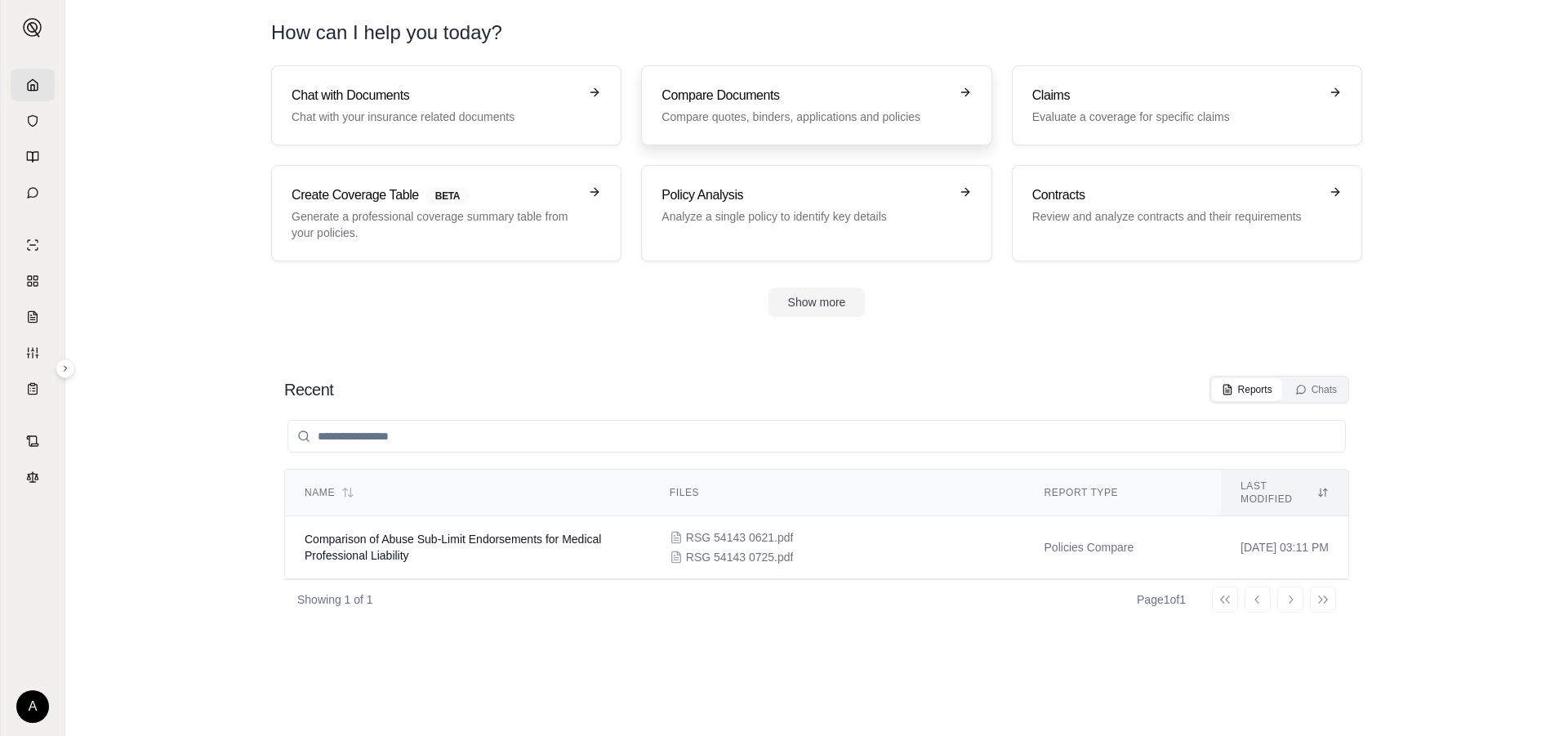
click at [959, 88] on icon at bounding box center [965, 93] width 13 height 13
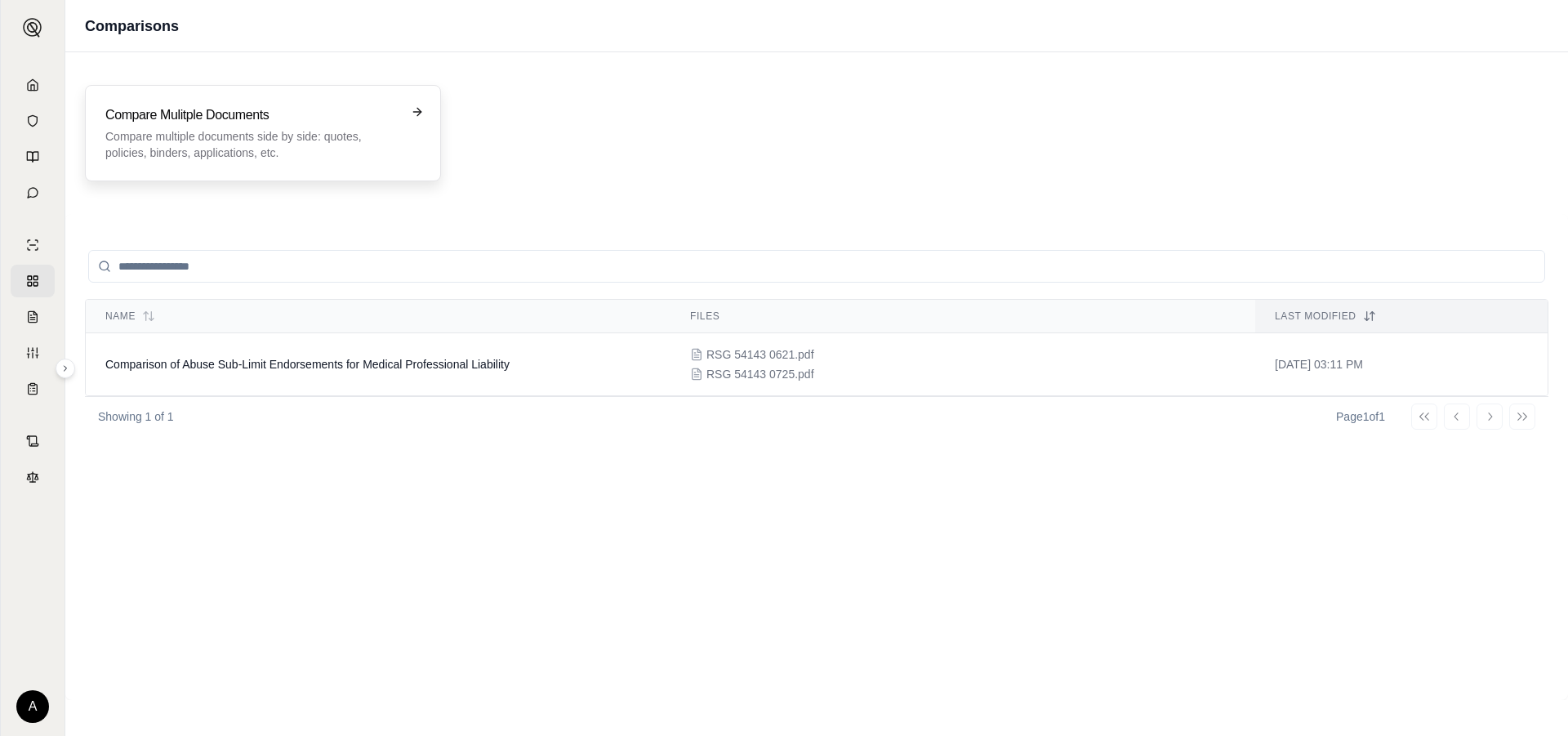
click at [409, 110] on div "Compare Mulitple Documents Compare multiple documents side by side: quotes, pol…" at bounding box center [262, 132] width 315 height 56
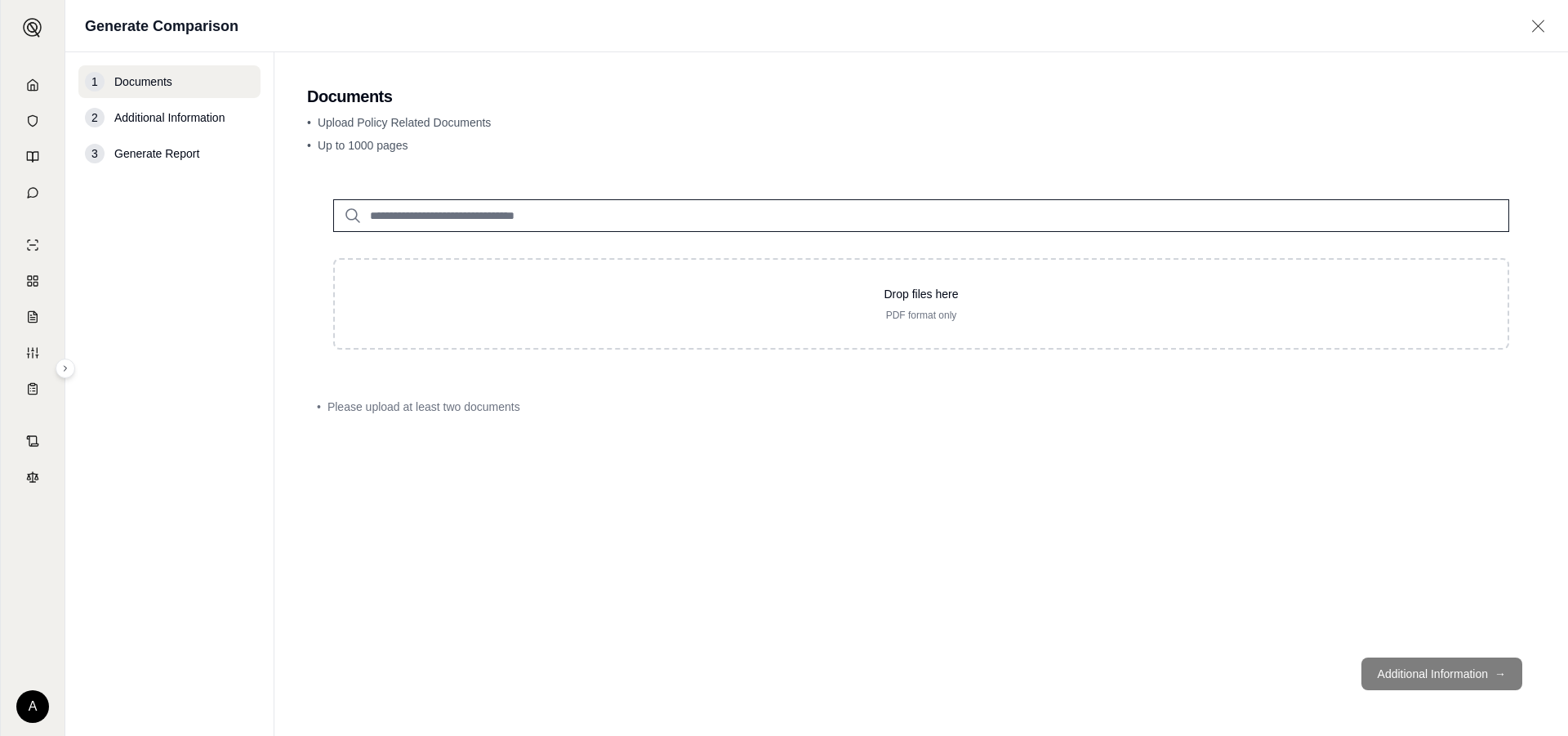
click at [521, 213] on input "search" at bounding box center [921, 216] width 1176 height 33
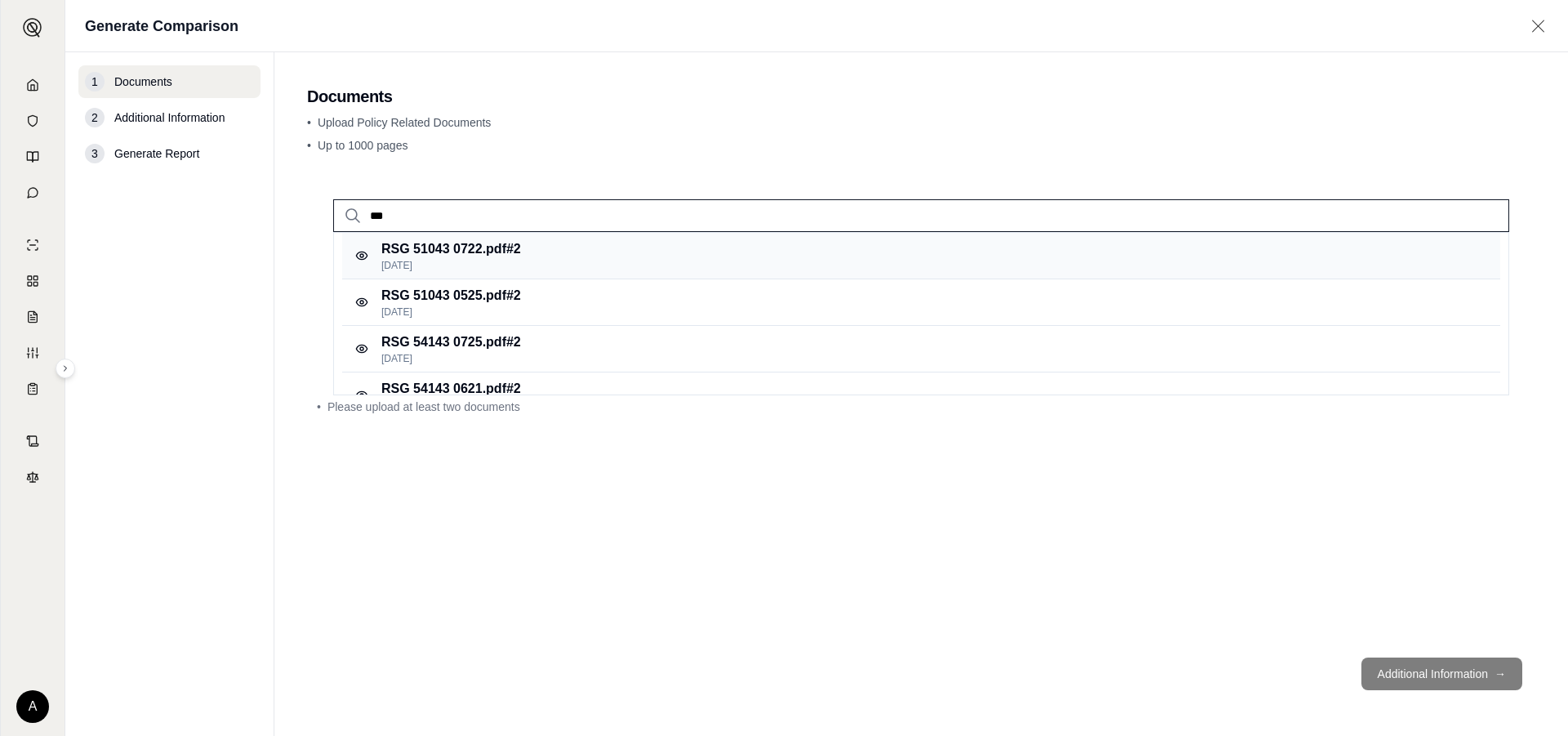
type input "***"
click at [534, 260] on div "RSG 51043 0722.pdf #2 [DATE]" at bounding box center [922, 255] width 1158 height 46
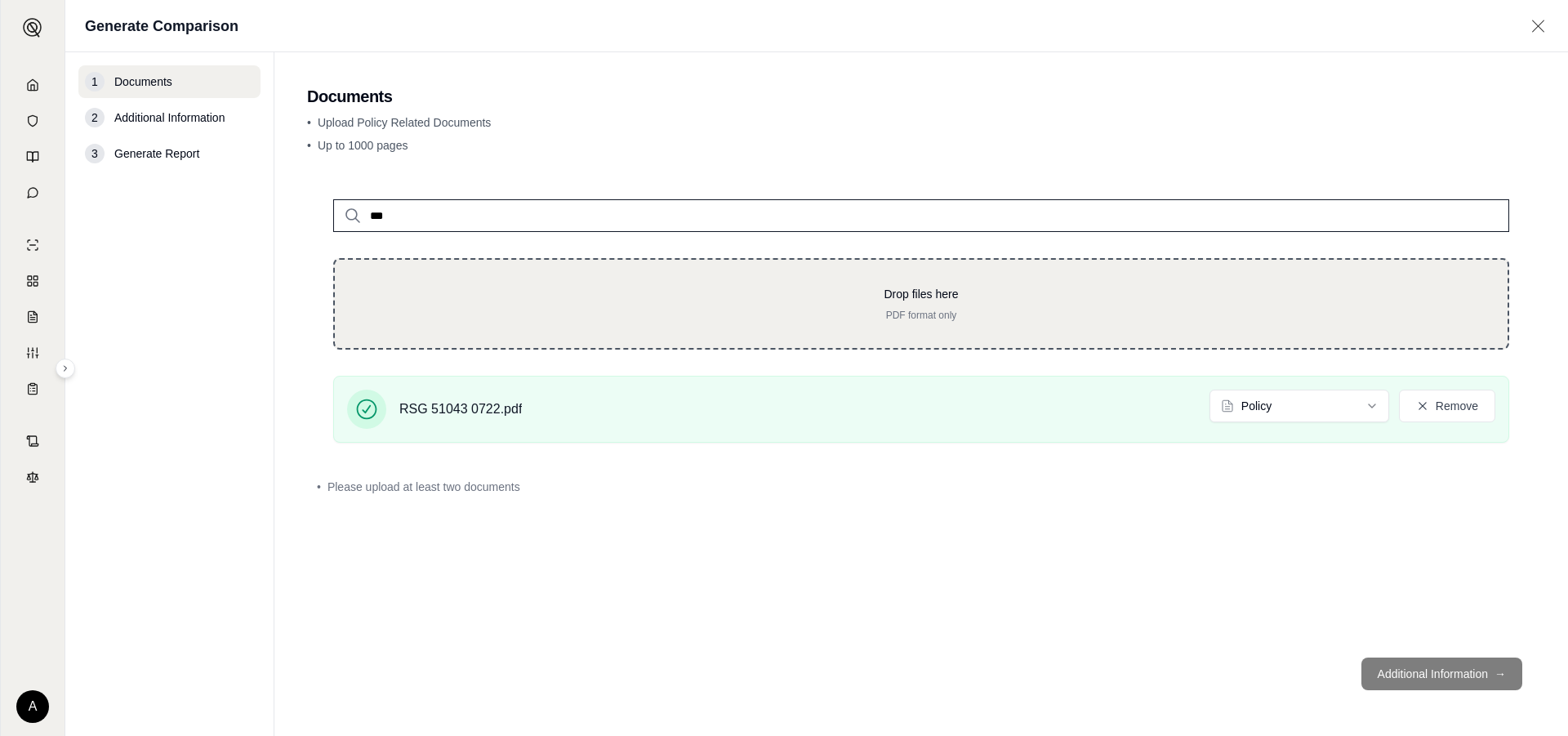
click at [532, 298] on p "Drop files here" at bounding box center [921, 293] width 1120 height 16
type input "**********"
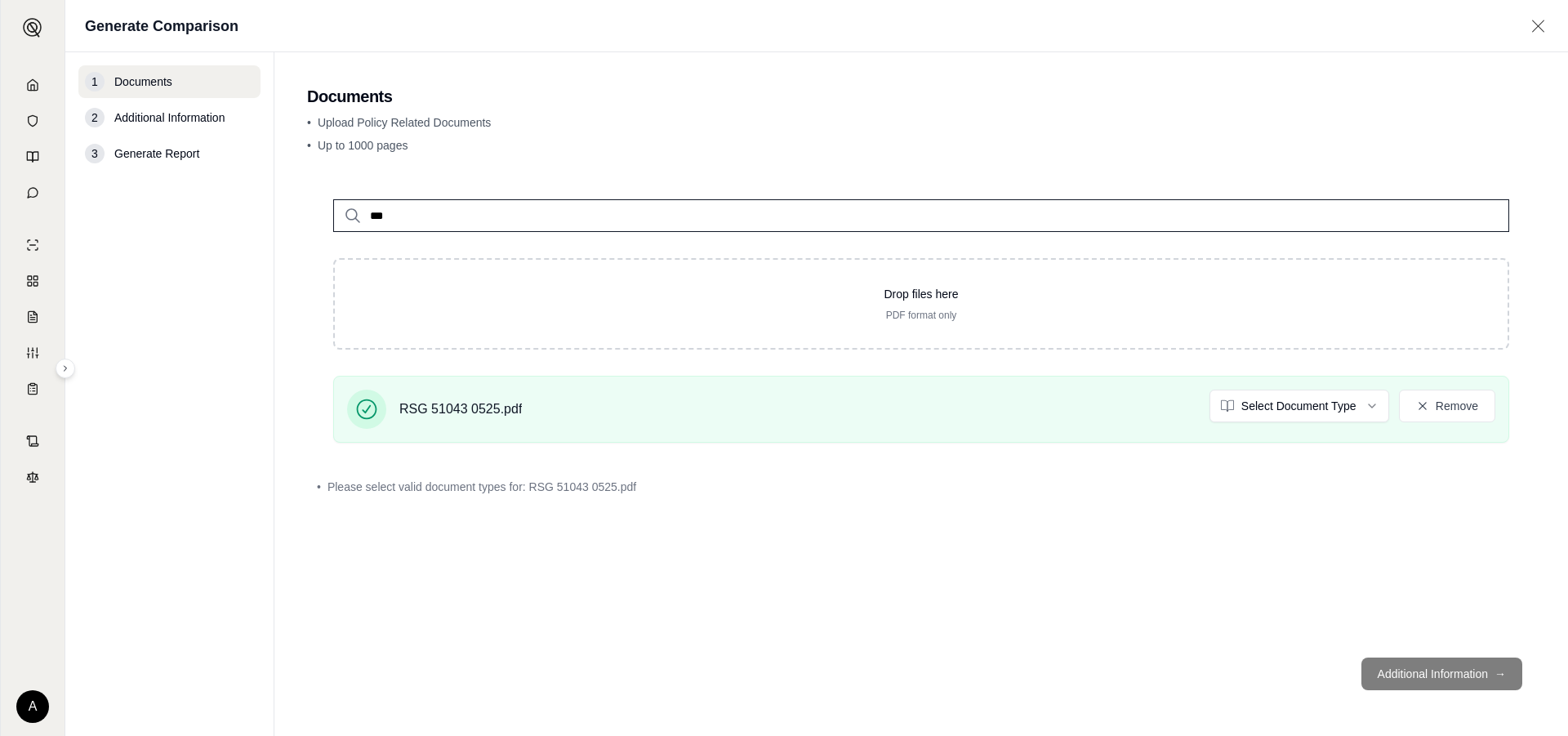
click at [408, 213] on input "***" at bounding box center [921, 216] width 1176 height 33
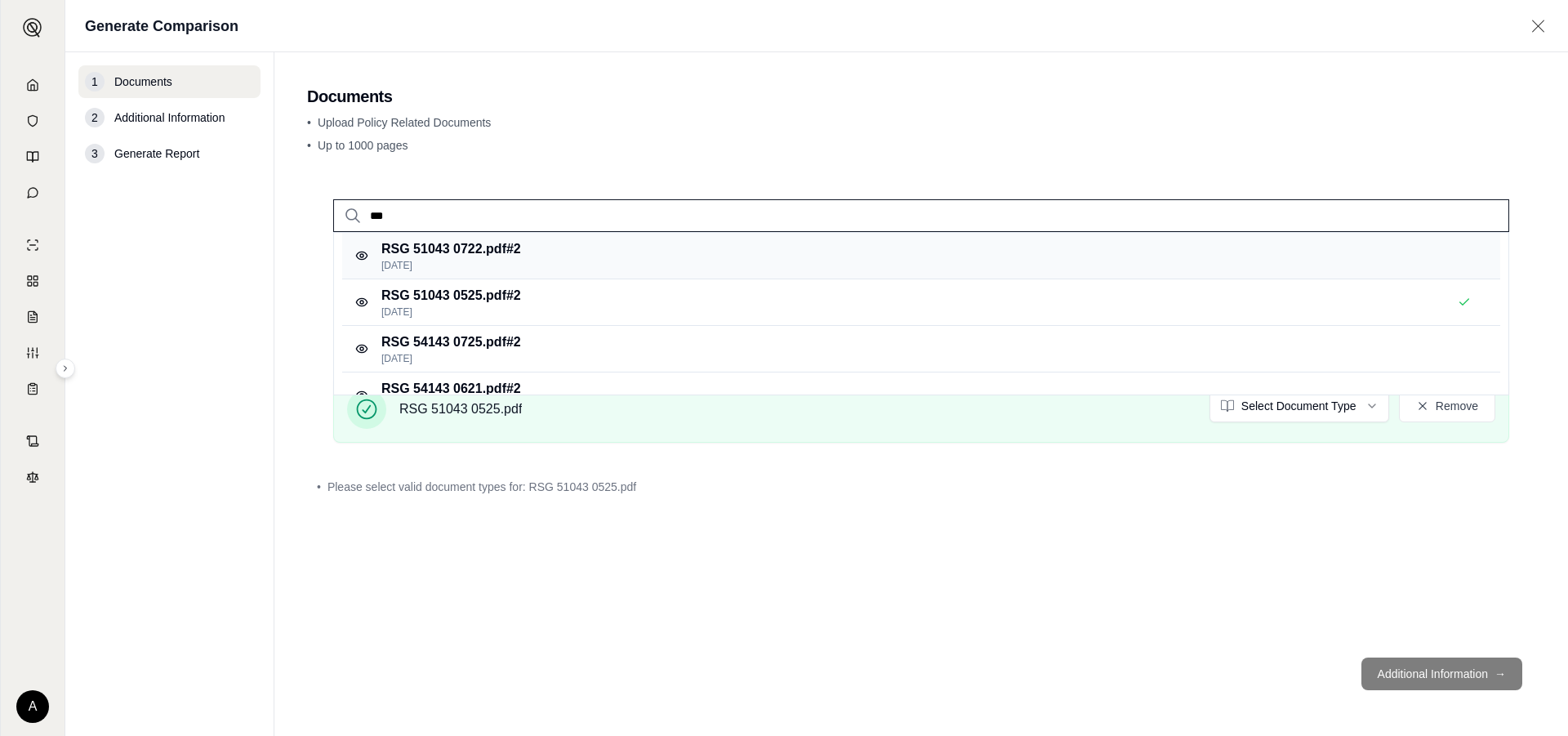
click at [485, 253] on p "RSG 51043 0722.pdf #2" at bounding box center [451, 249] width 140 height 20
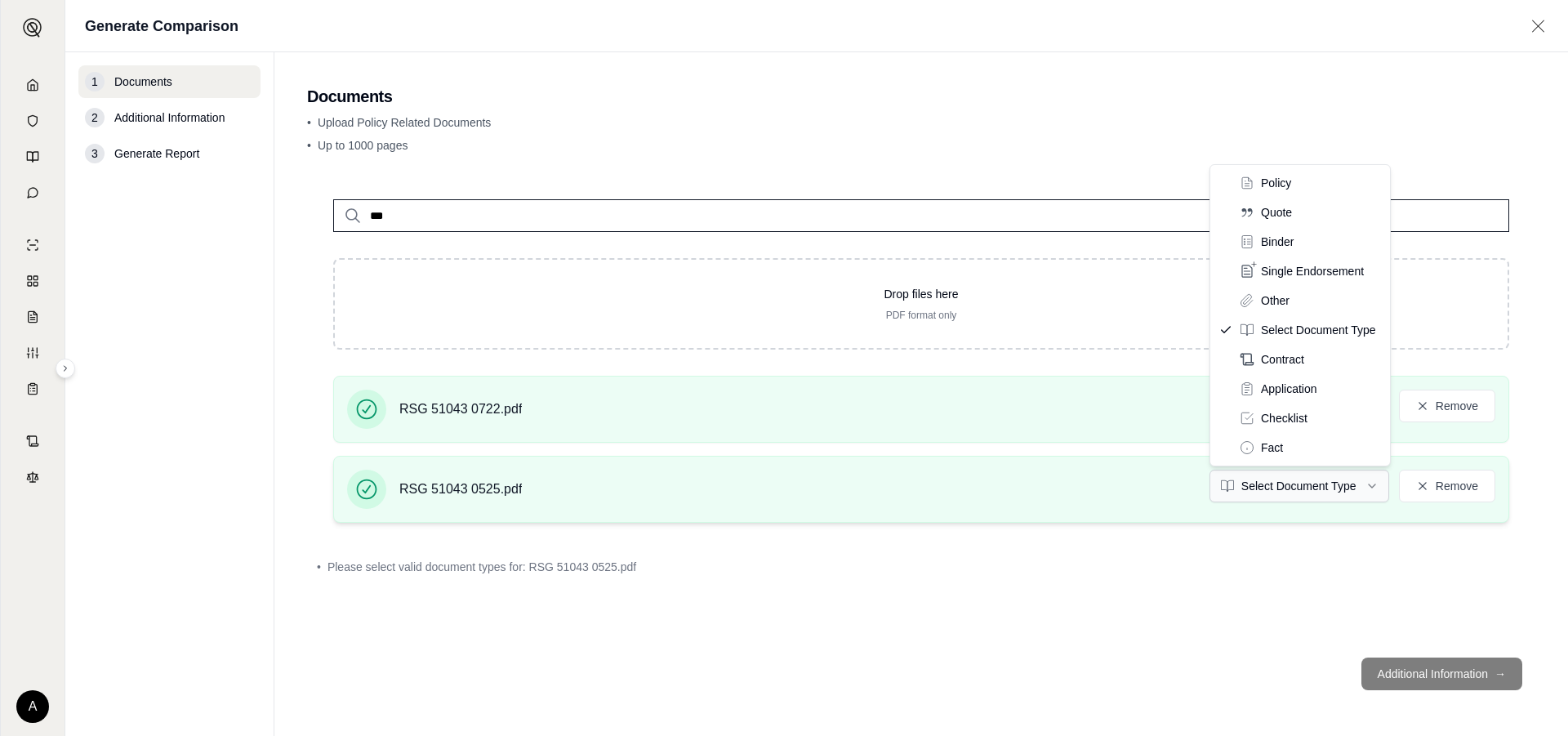
click at [1368, 484] on html "A Generate Comparison 1 Documents 2 Additional Information 3 Generate Report Do…" at bounding box center [784, 368] width 1568 height 736
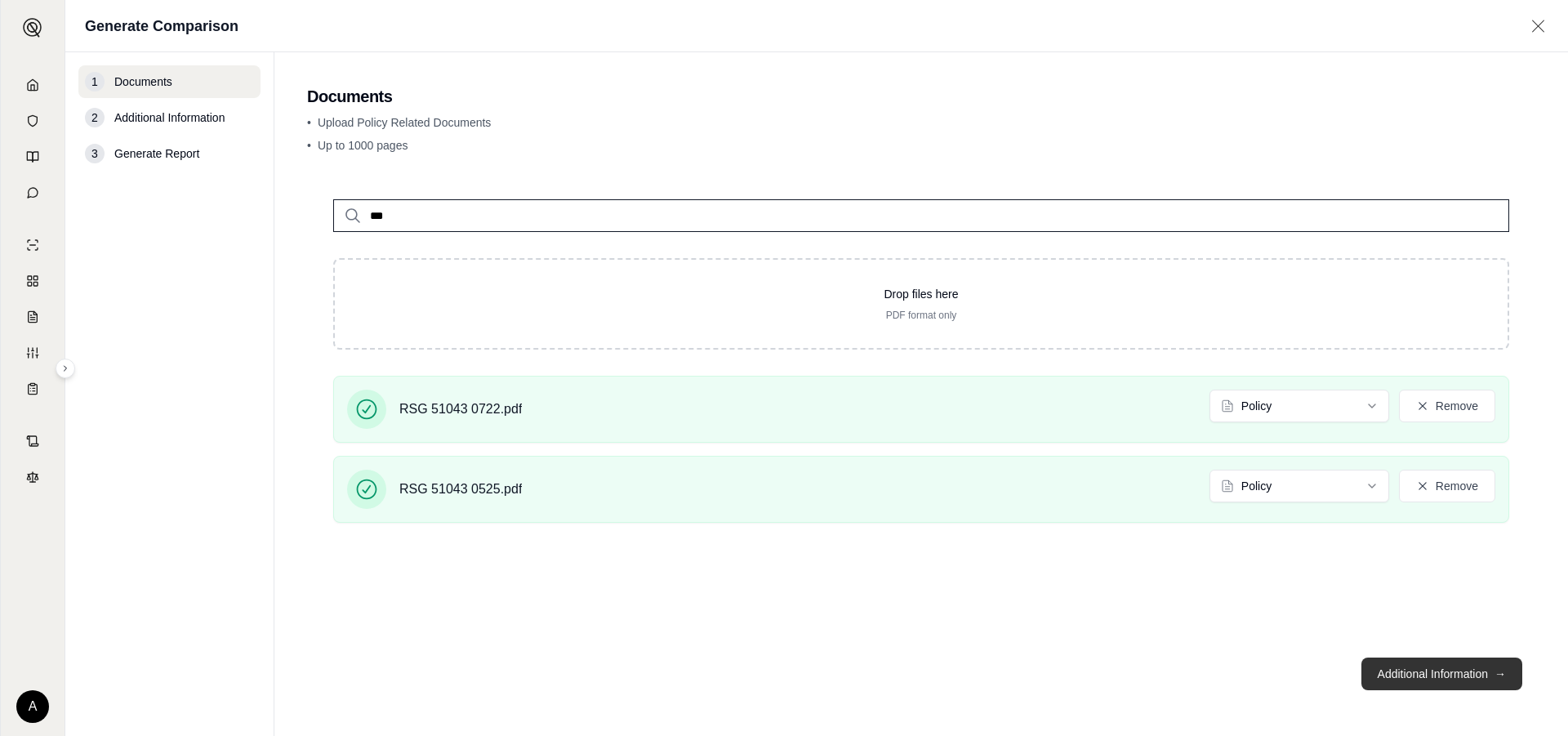
click at [1468, 671] on button "Additional Information →" at bounding box center [1442, 674] width 161 height 33
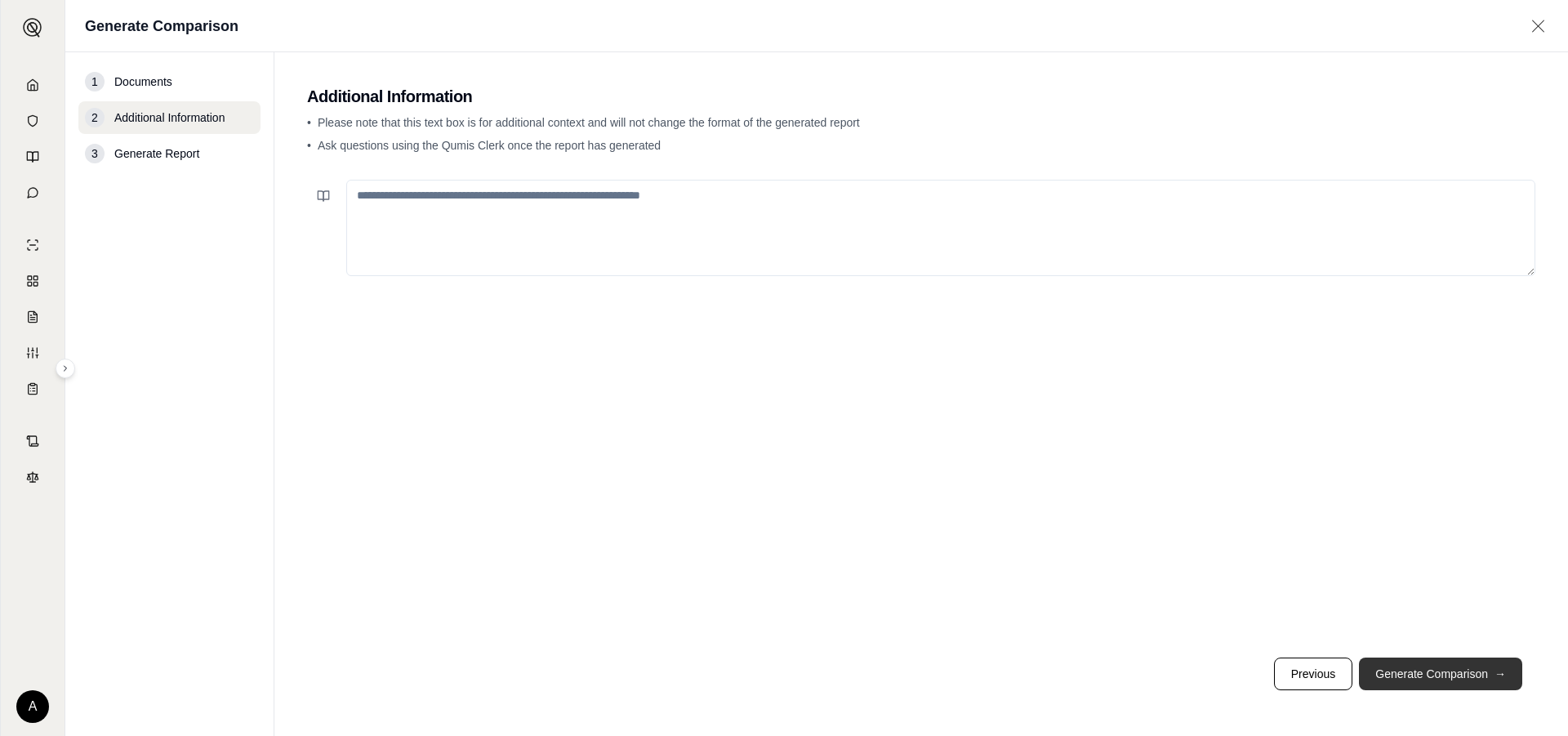
click at [1426, 669] on button "Generate Comparison →" at bounding box center [1440, 674] width 164 height 33
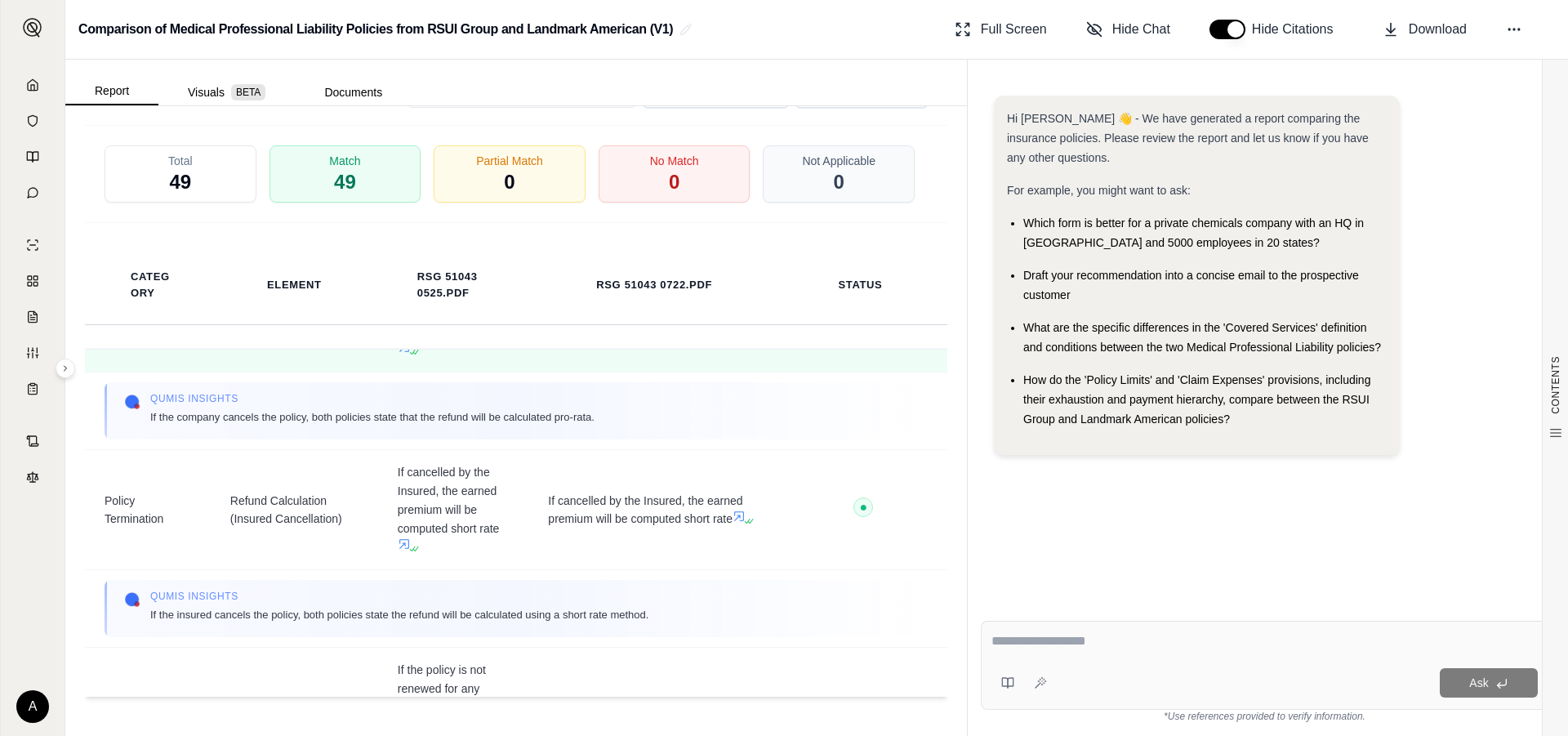
scroll to position [13345, 0]
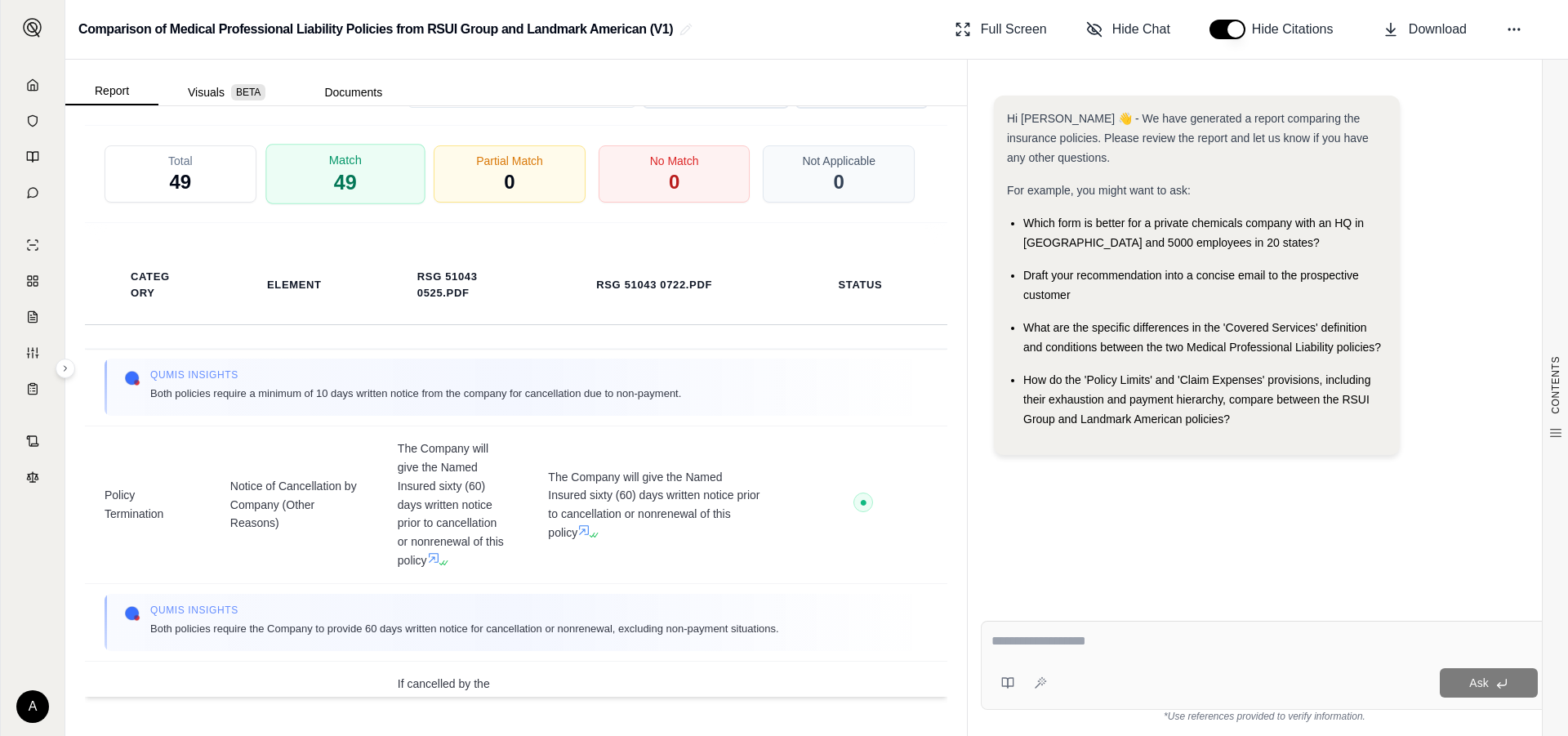
click at [361, 176] on div "Match 49" at bounding box center [345, 174] width 159 height 61
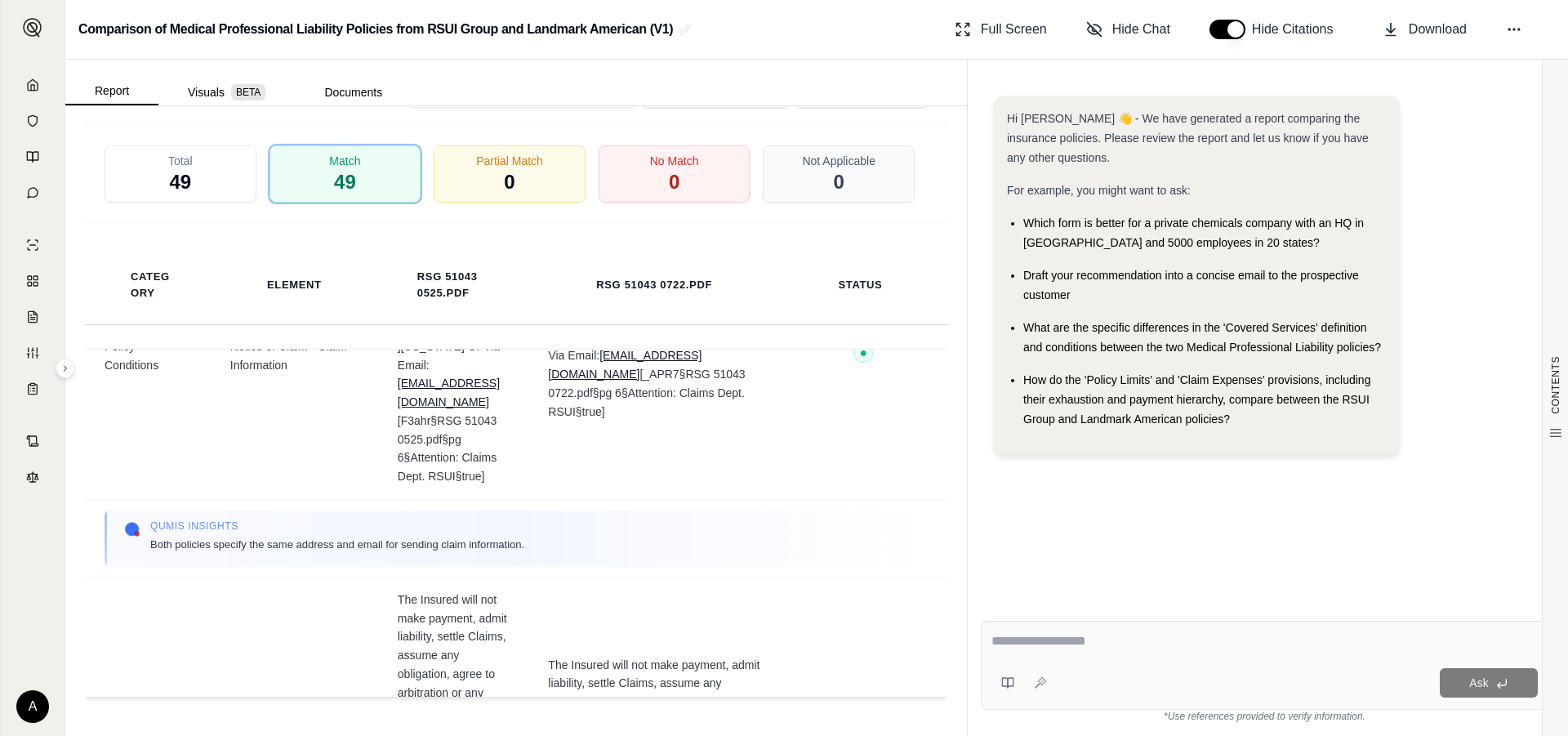
scroll to position [4981, 0]
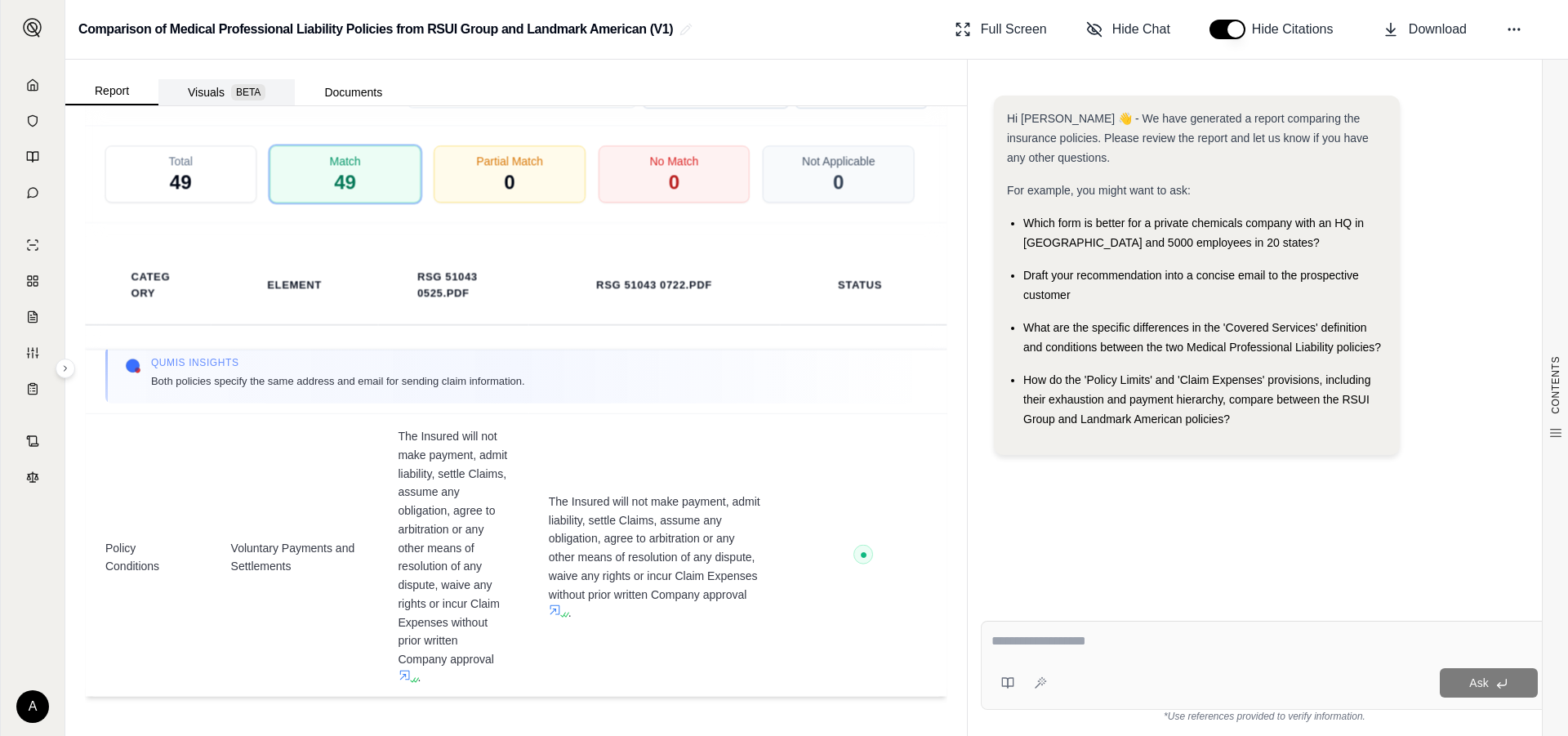
click at [205, 92] on button "Visuals BETA" at bounding box center [226, 93] width 136 height 26
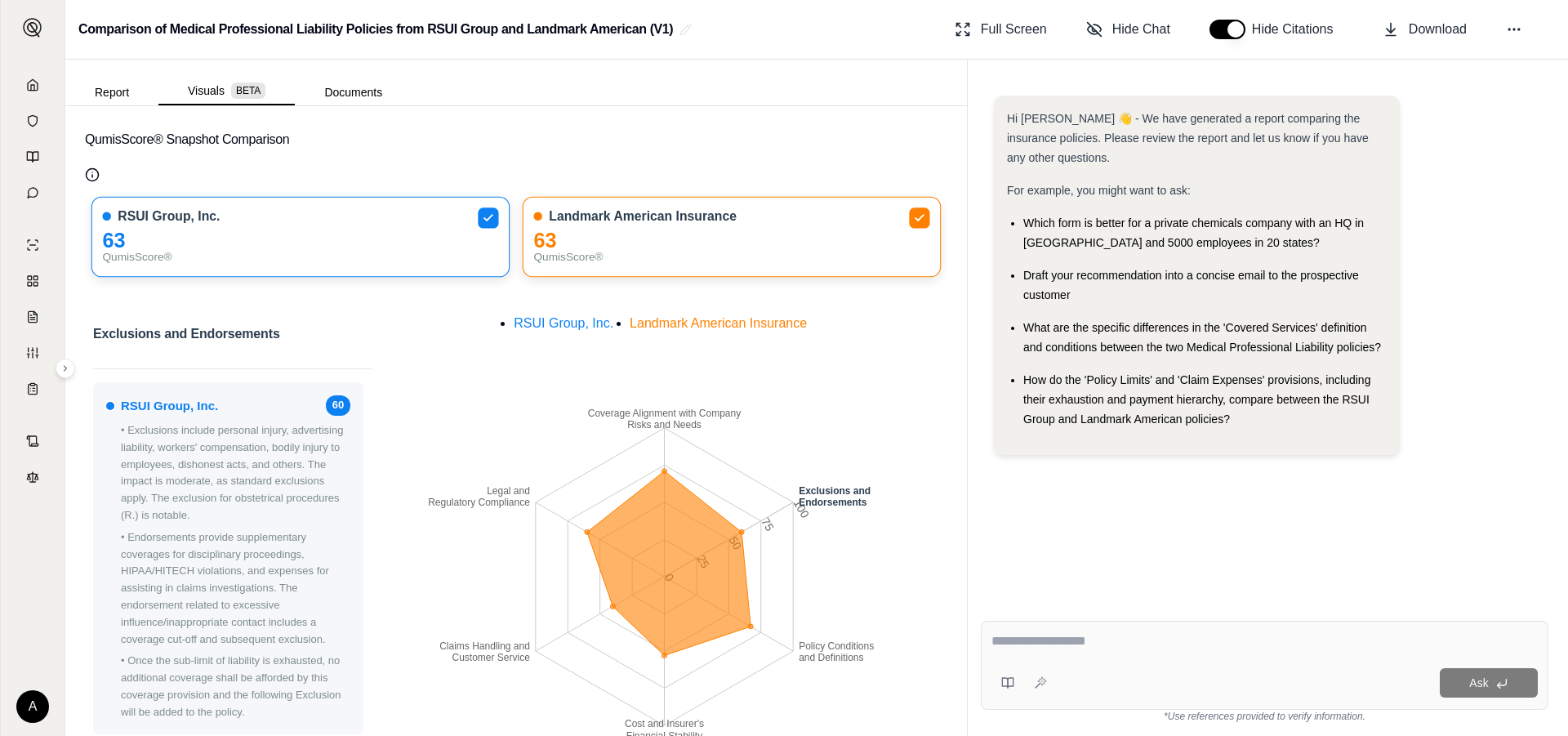
scroll to position [0, 0]
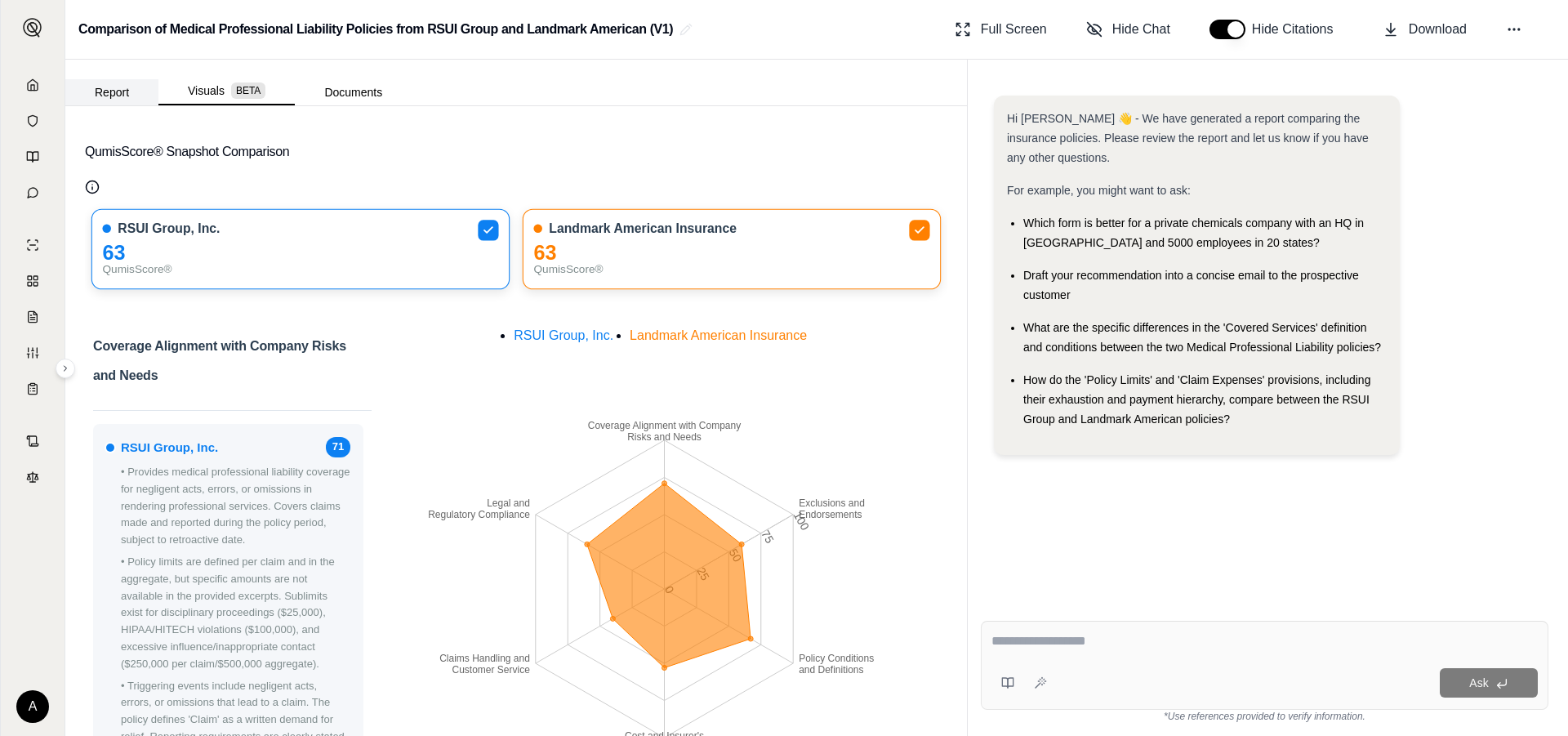
click at [111, 90] on button "Report" at bounding box center [112, 93] width 93 height 26
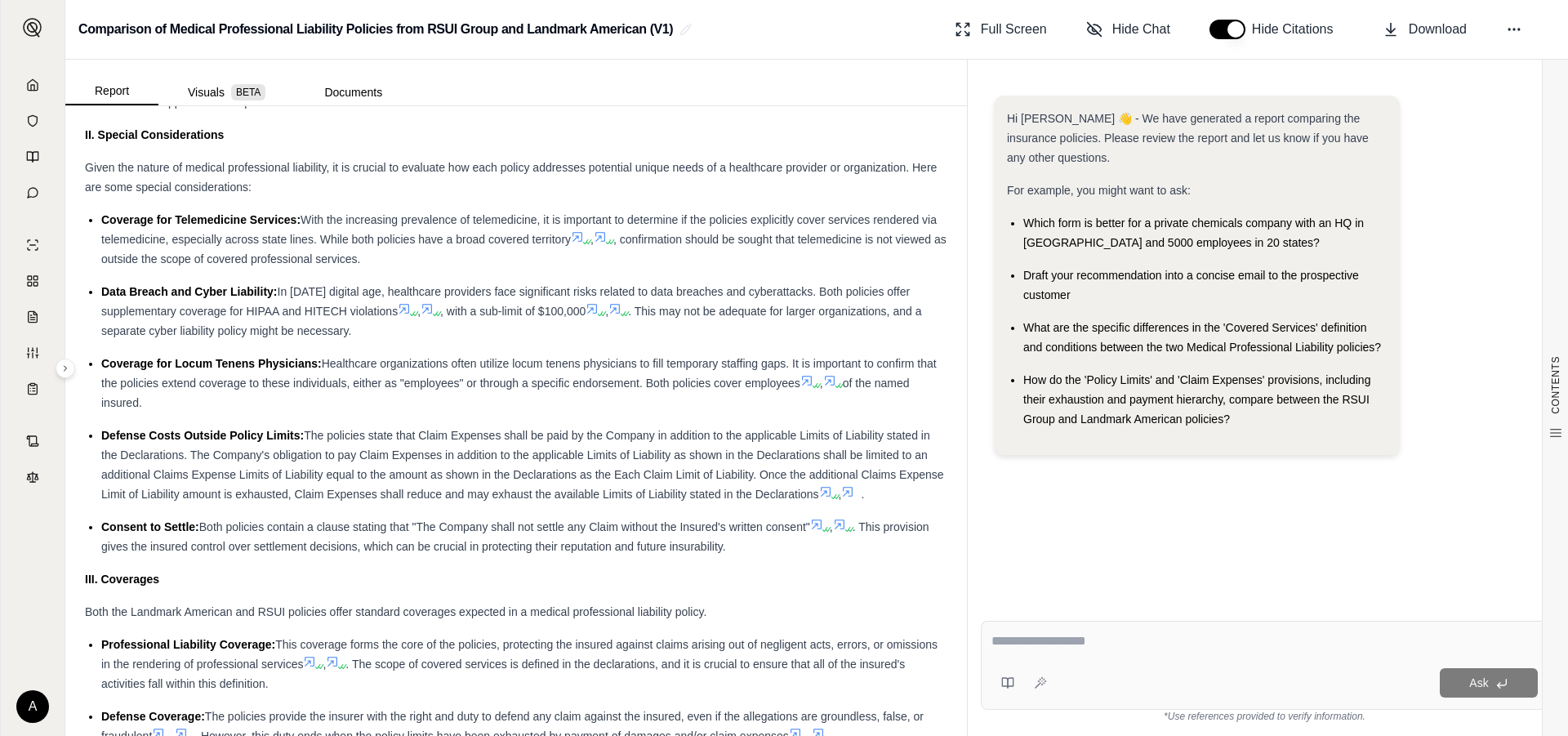
scroll to position [1388, 0]
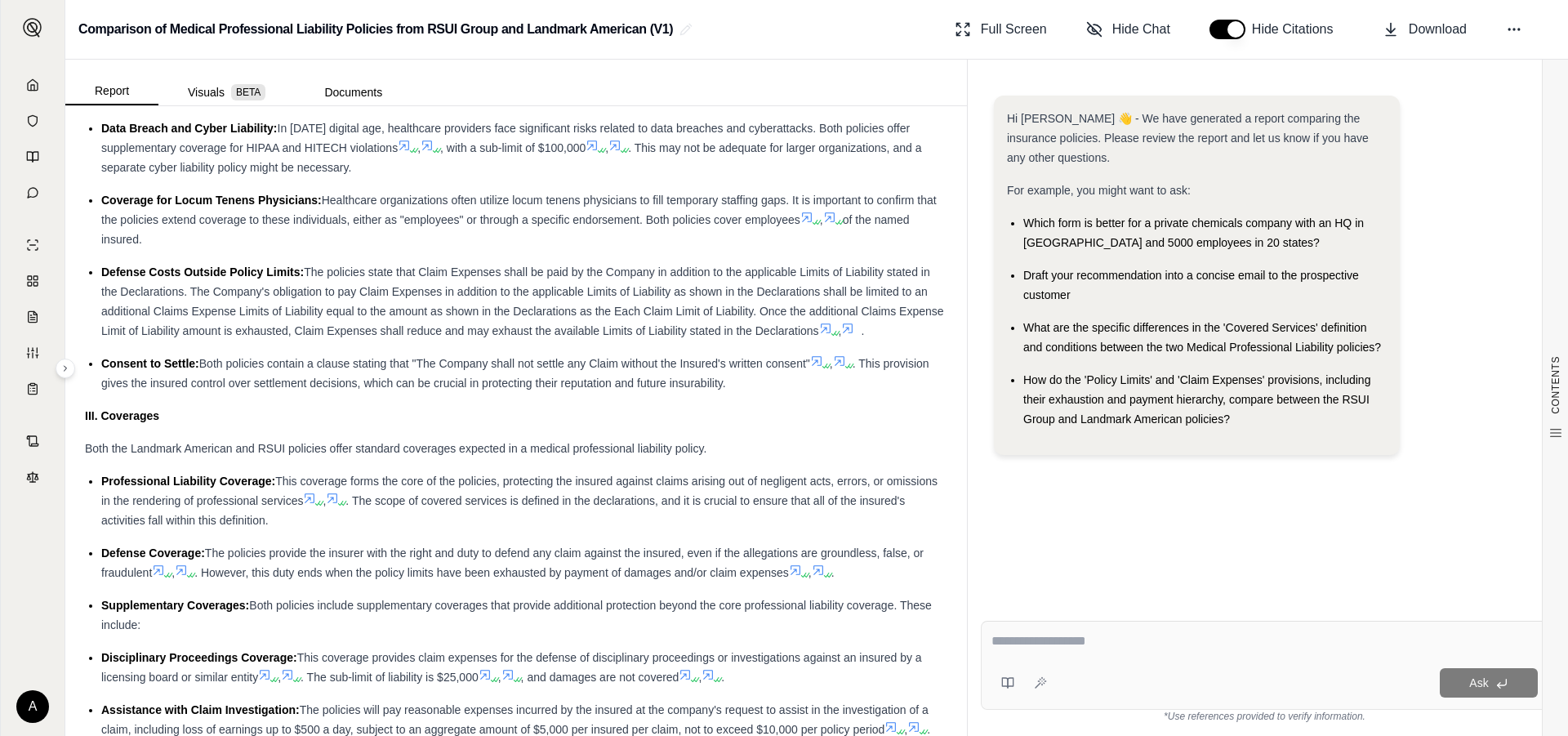
click at [1169, 660] on div "Ask" at bounding box center [1265, 665] width 568 height 89
type textarea "**********"
click at [1489, 680] on button "Ask" at bounding box center [1489, 682] width 98 height 29
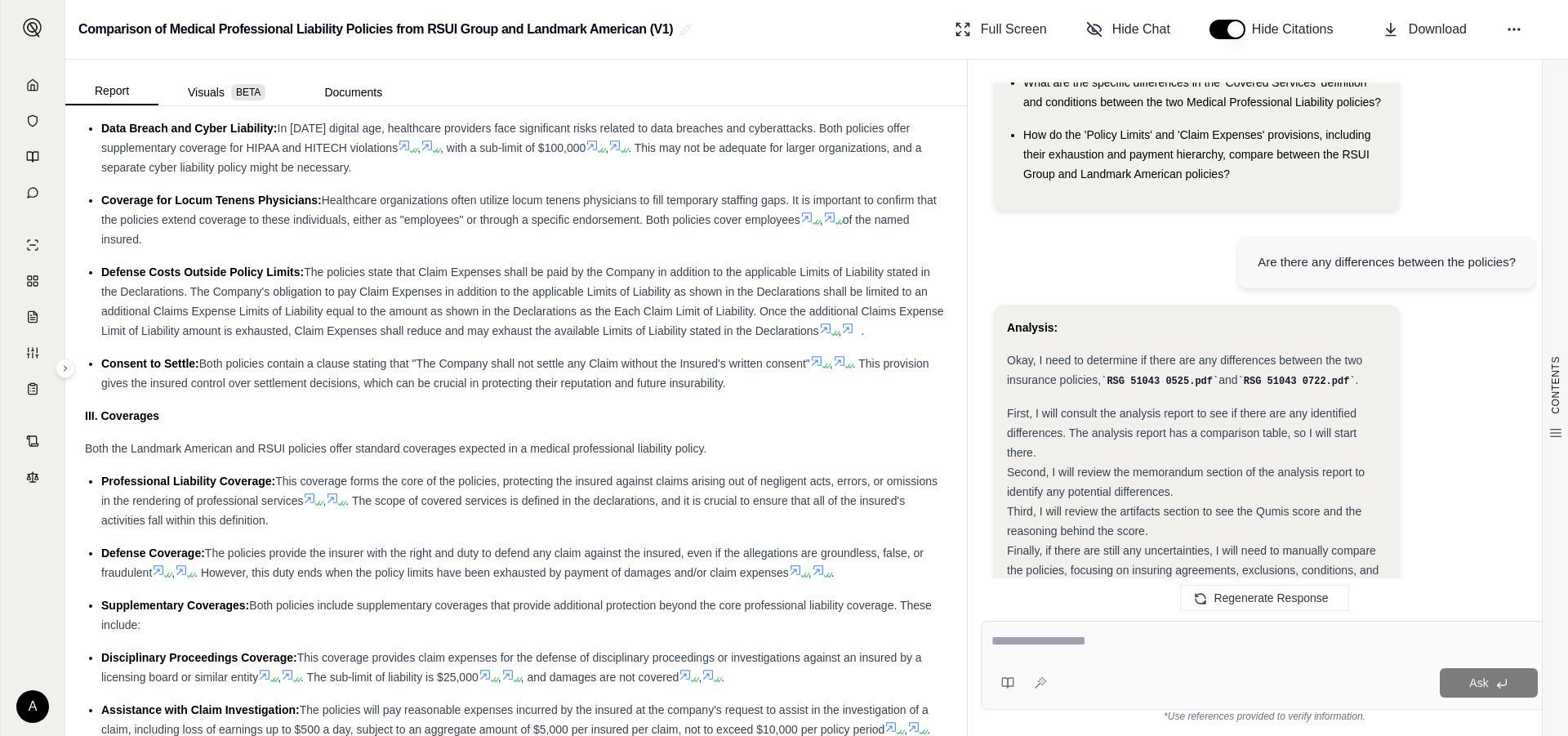
scroll to position [0, 0]
